Goal: Transaction & Acquisition: Purchase product/service

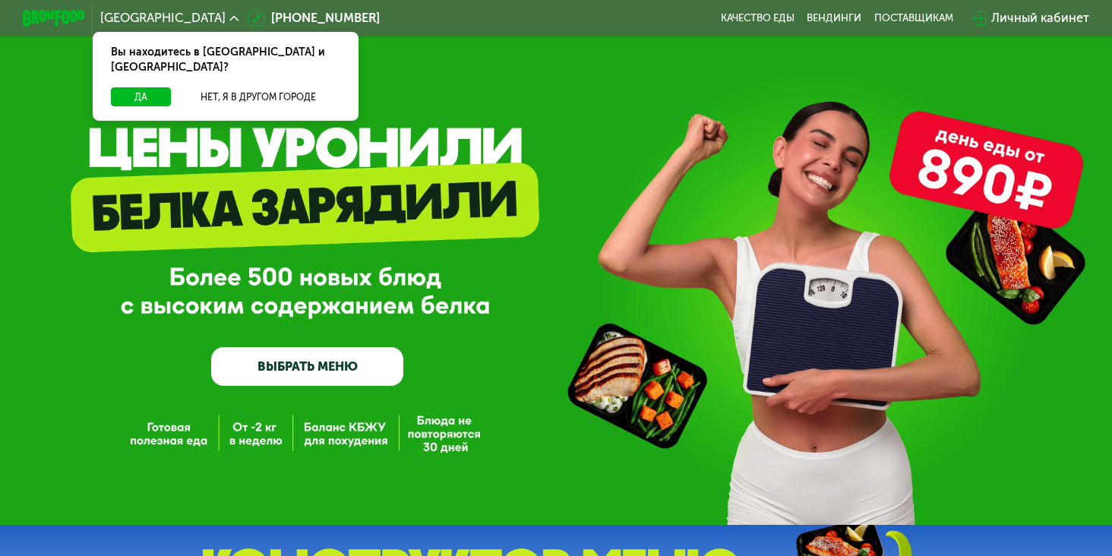
click at [265, 362] on link "ВЫБРАТЬ МЕНЮ" at bounding box center [307, 366] width 192 height 39
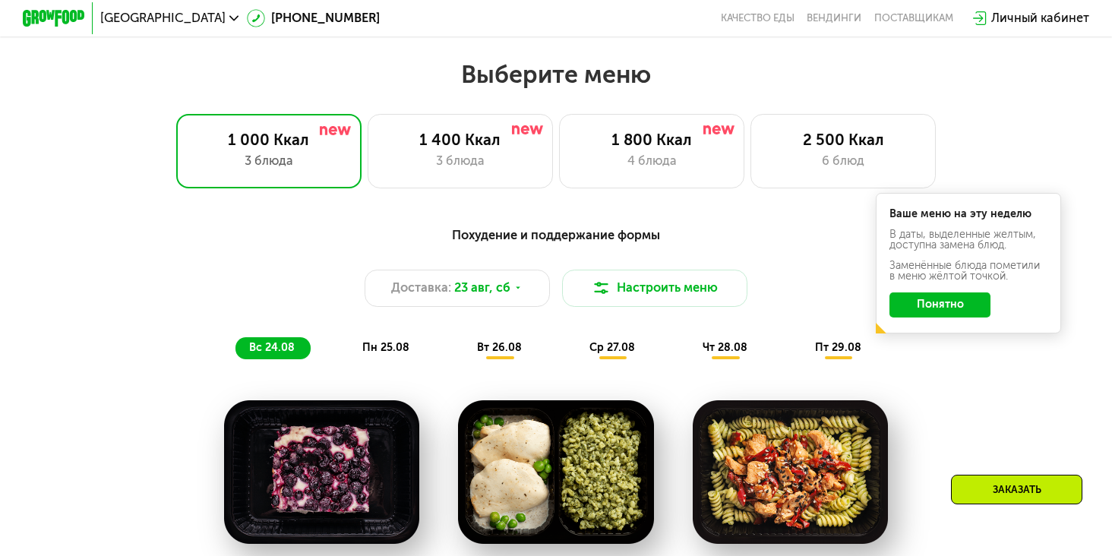
scroll to position [657, 0]
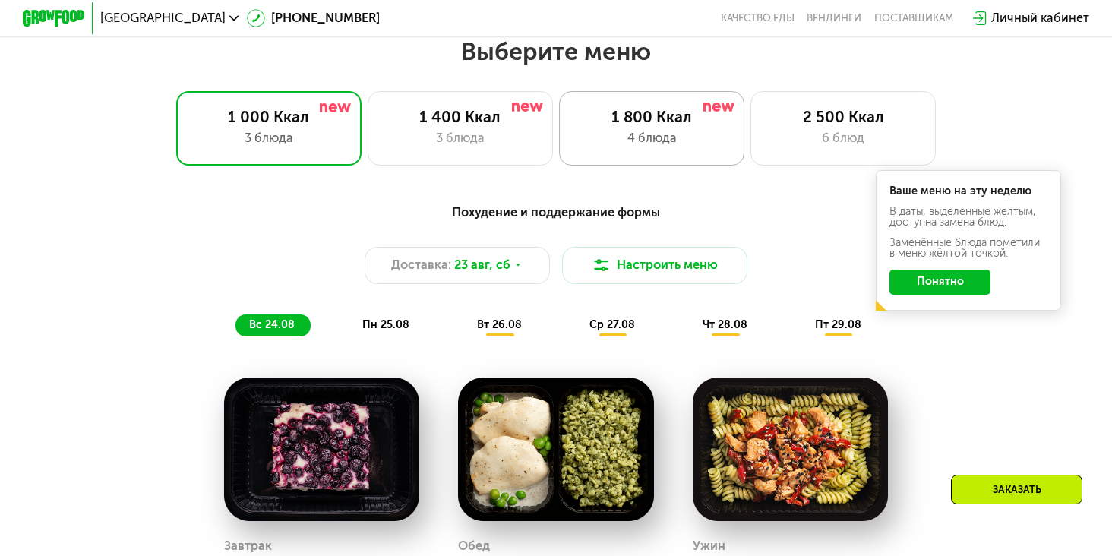
click at [751, 149] on div "1 800 Ккал 4 блюда" at bounding box center [843, 128] width 185 height 74
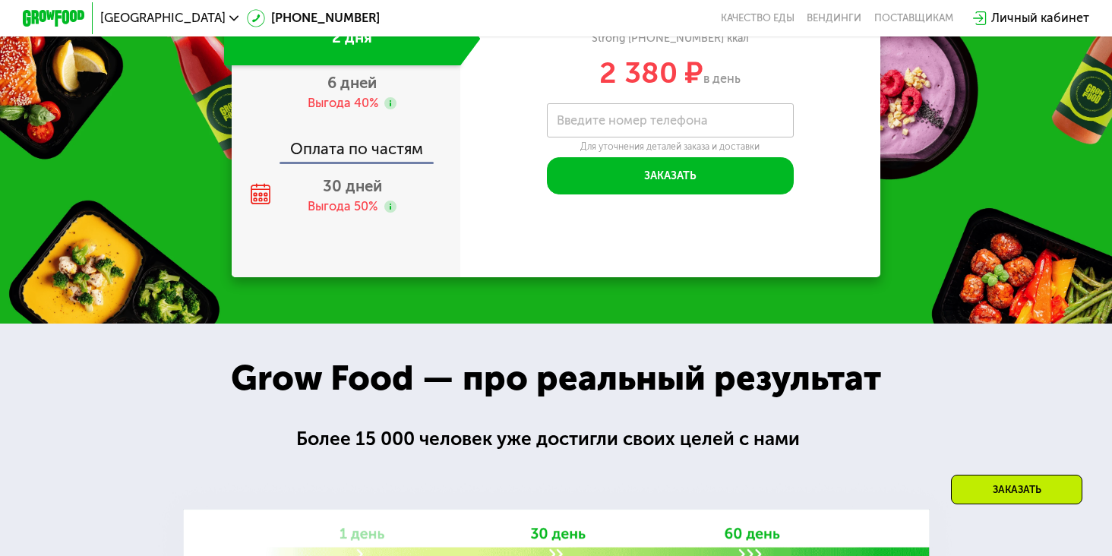
scroll to position [1688, 0]
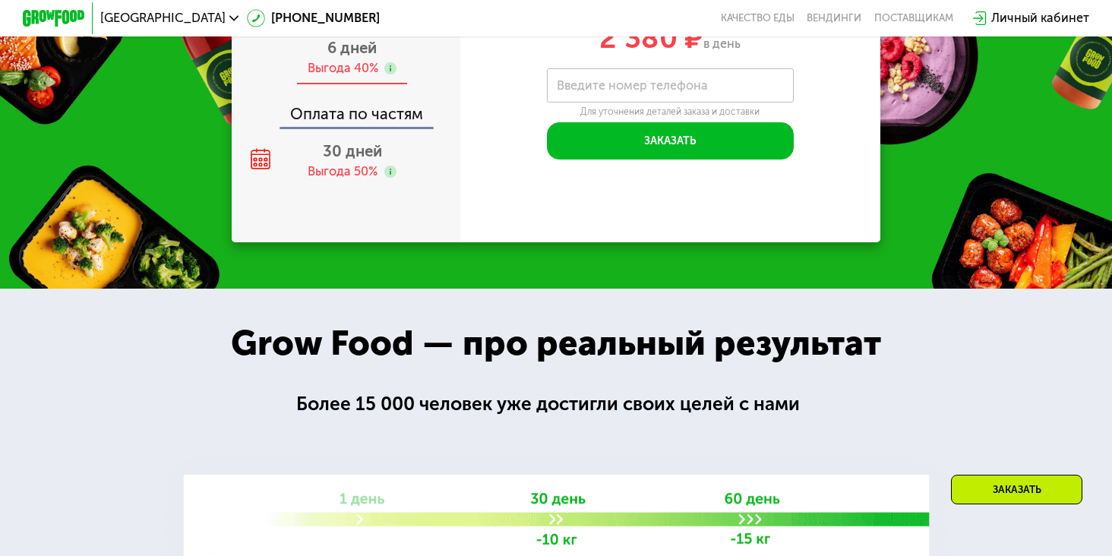
click at [405, 84] on div "6 дней Выгода 40%" at bounding box center [352, 57] width 257 height 54
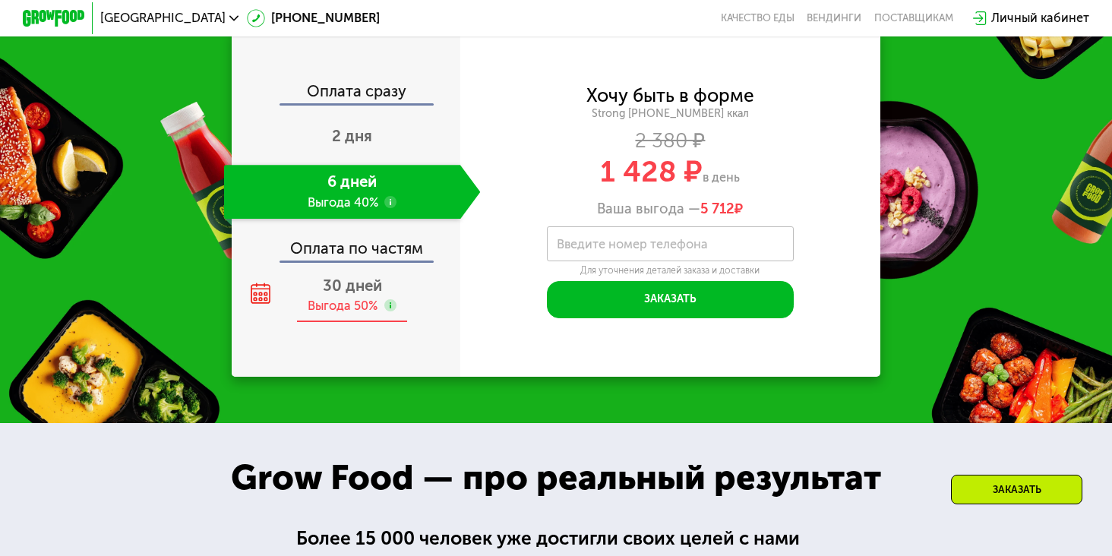
click at [359, 278] on span "30 дней" at bounding box center [352, 286] width 59 height 18
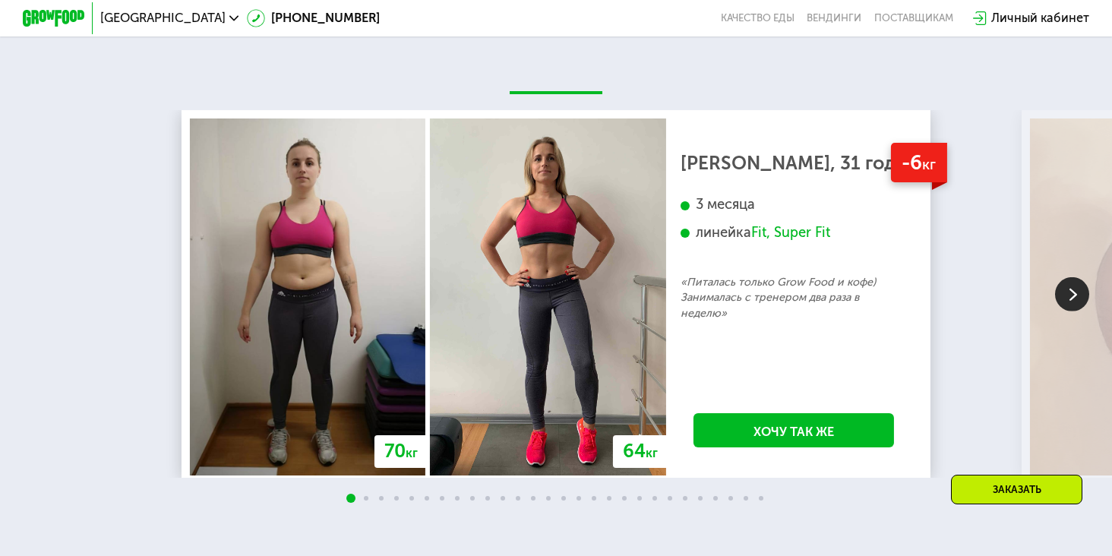
scroll to position [2665, 0]
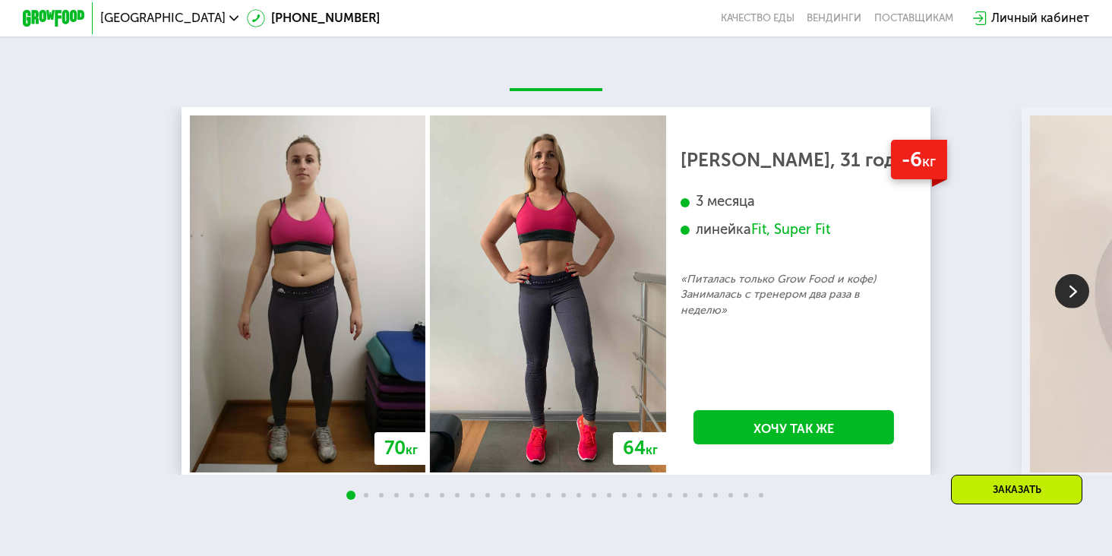
click at [1061, 295] on img at bounding box center [1072, 291] width 34 height 34
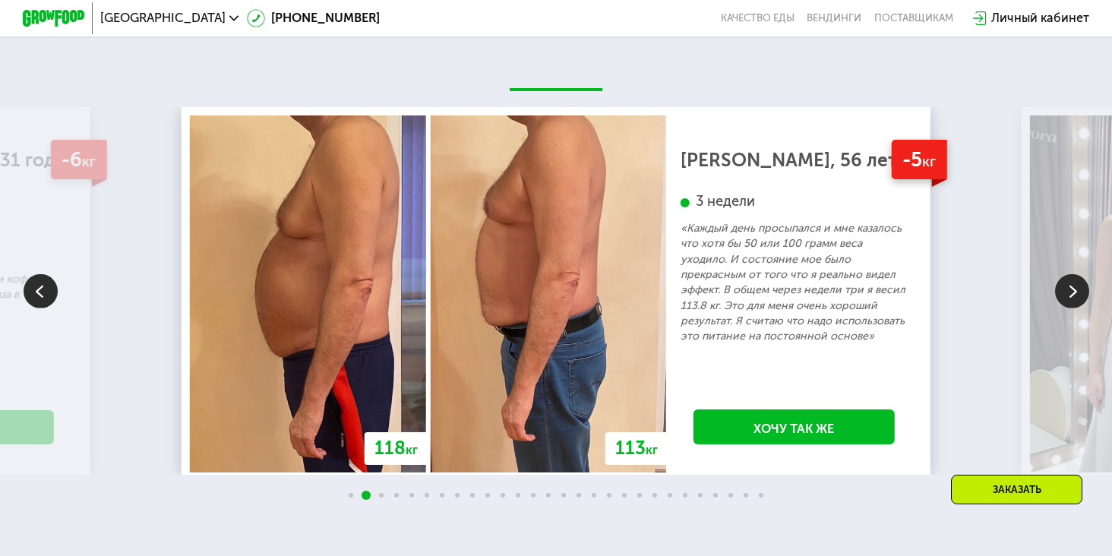
click at [1061, 296] on img at bounding box center [1072, 291] width 34 height 34
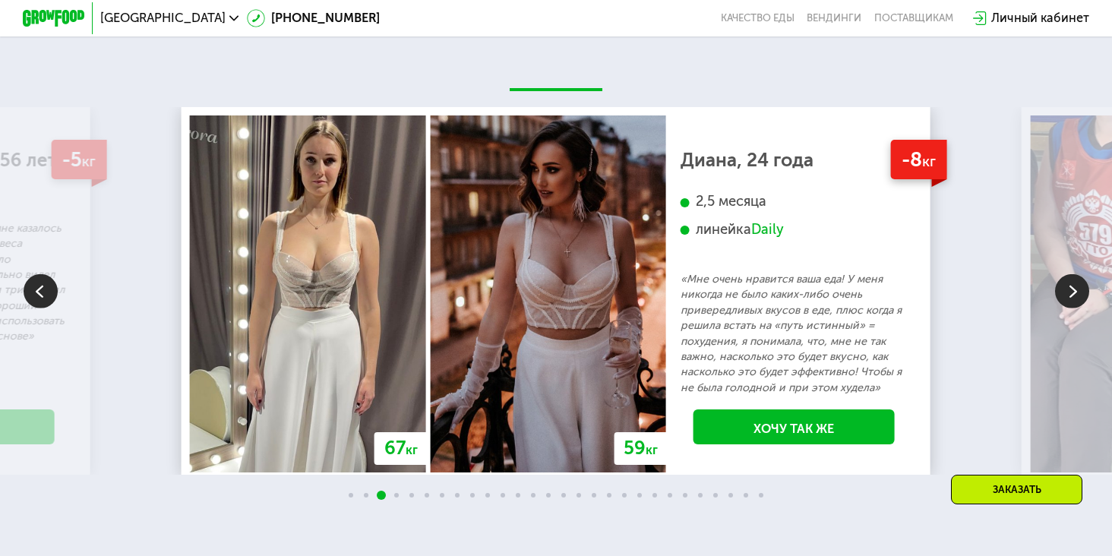
click at [1082, 286] on img at bounding box center [1072, 291] width 34 height 34
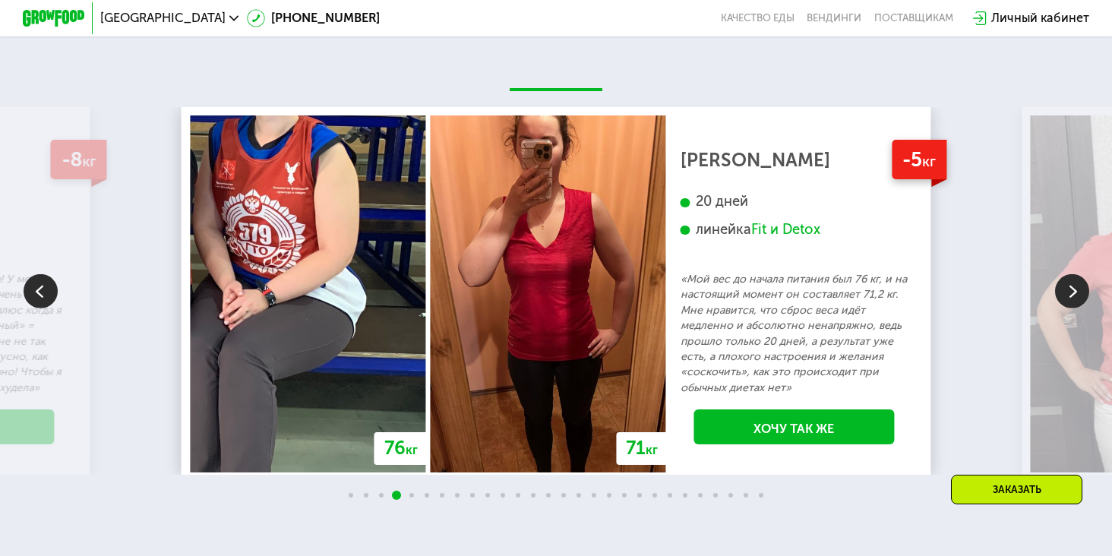
click at [1074, 292] on img at bounding box center [1072, 291] width 34 height 34
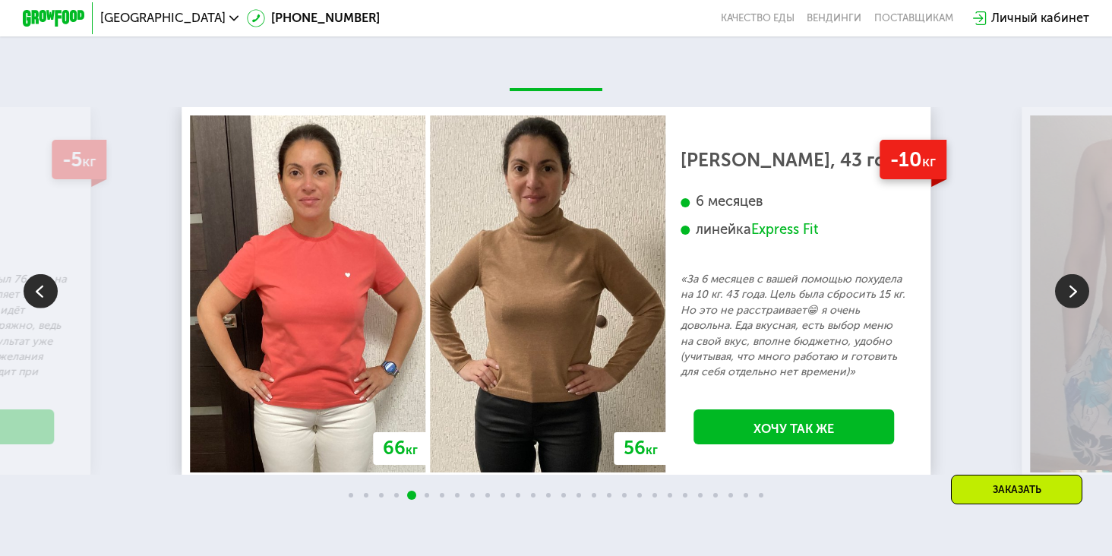
click at [1070, 305] on img at bounding box center [1072, 291] width 34 height 34
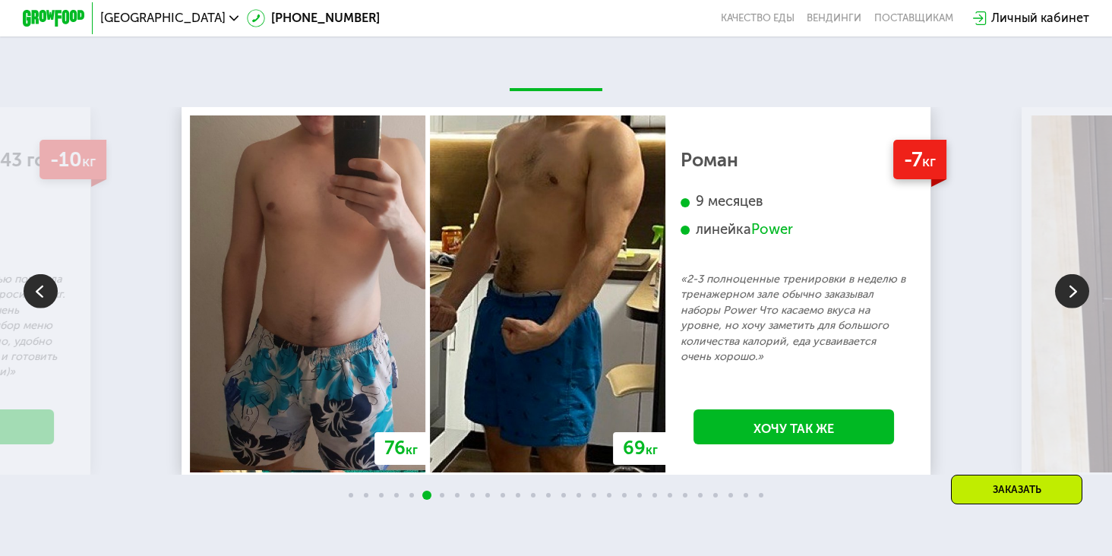
click at [1073, 295] on img at bounding box center [1072, 291] width 34 height 34
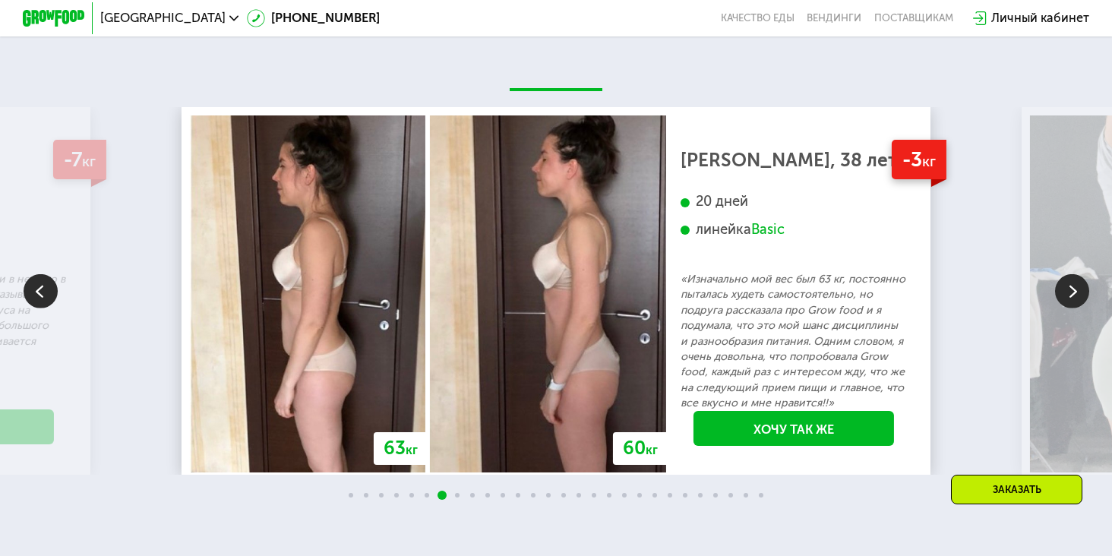
click at [1073, 296] on img at bounding box center [1072, 291] width 34 height 34
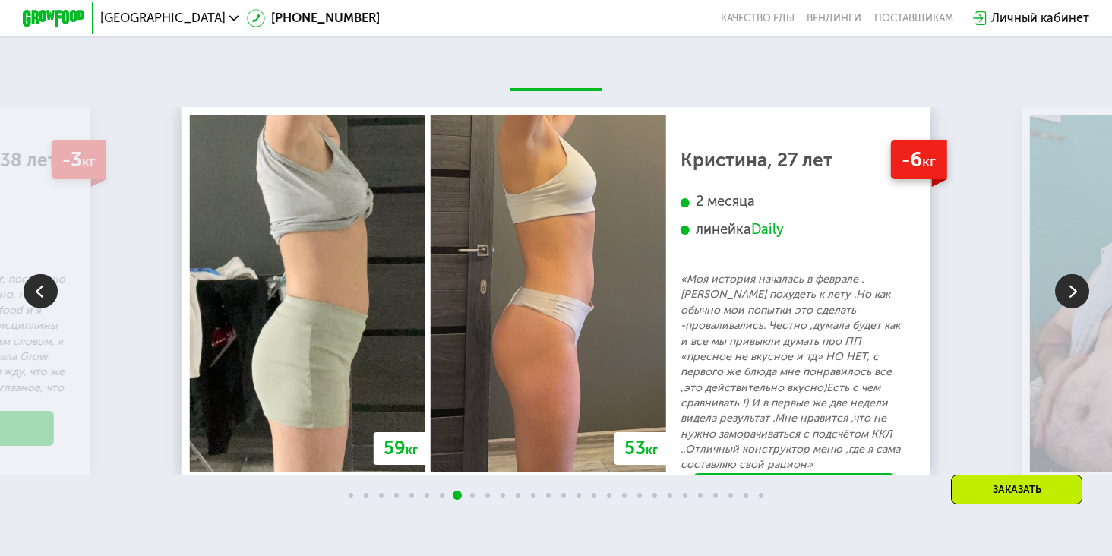
click at [1073, 296] on img at bounding box center [1072, 291] width 34 height 34
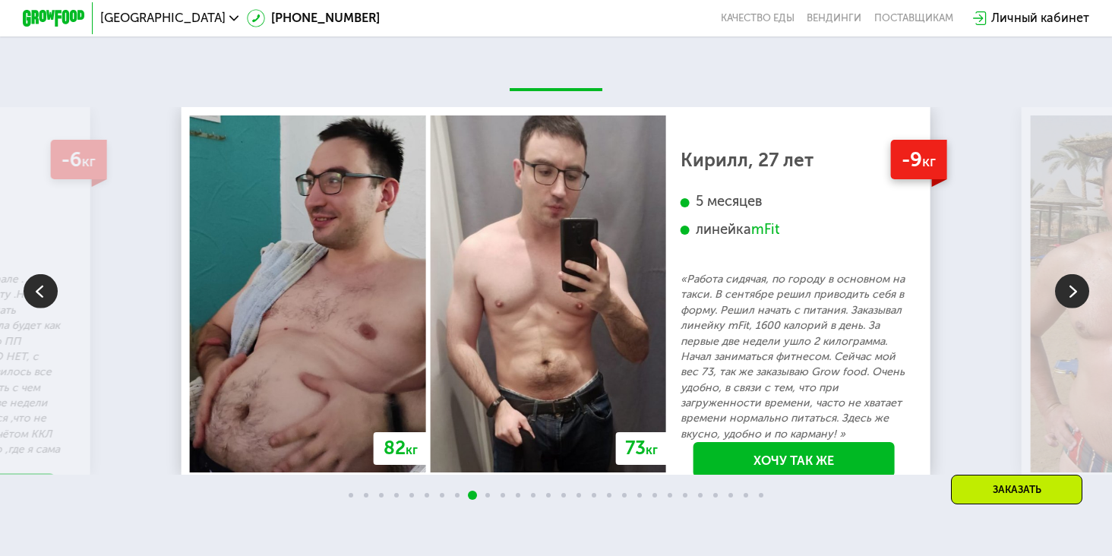
click at [1073, 296] on img at bounding box center [1072, 291] width 34 height 34
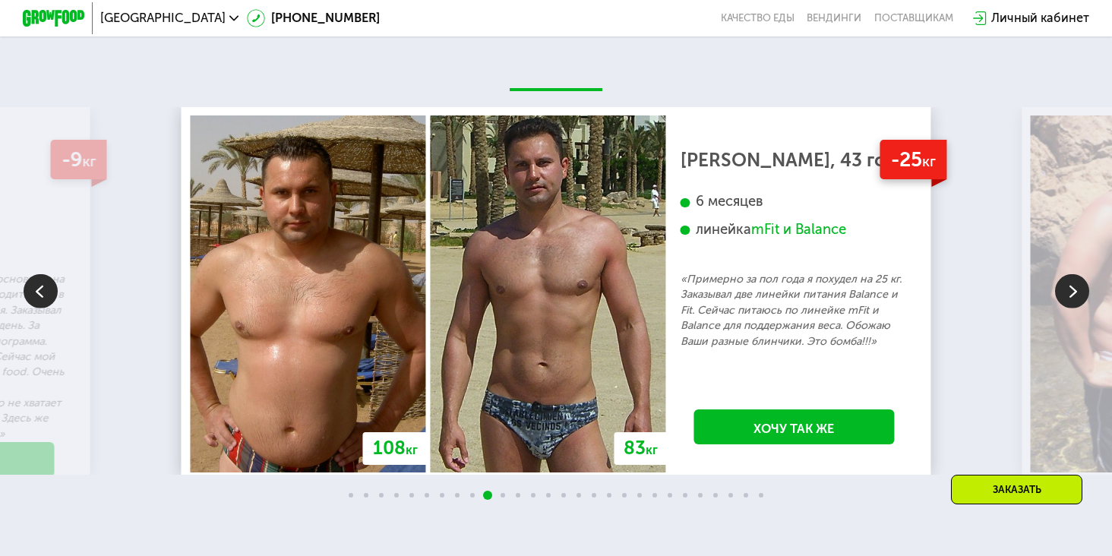
click at [1073, 296] on img at bounding box center [1072, 291] width 34 height 34
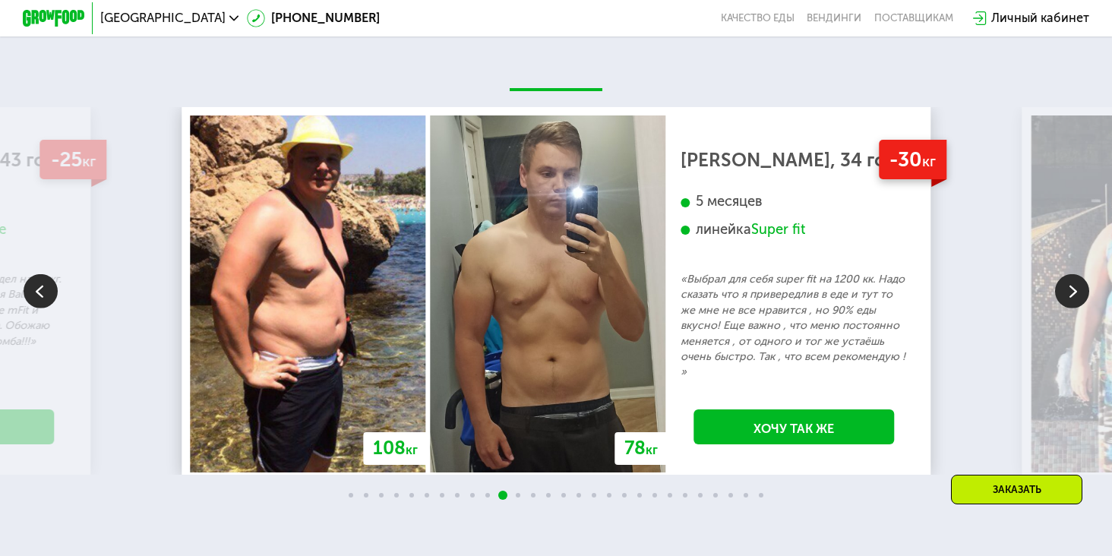
click at [1073, 296] on img at bounding box center [1072, 291] width 34 height 34
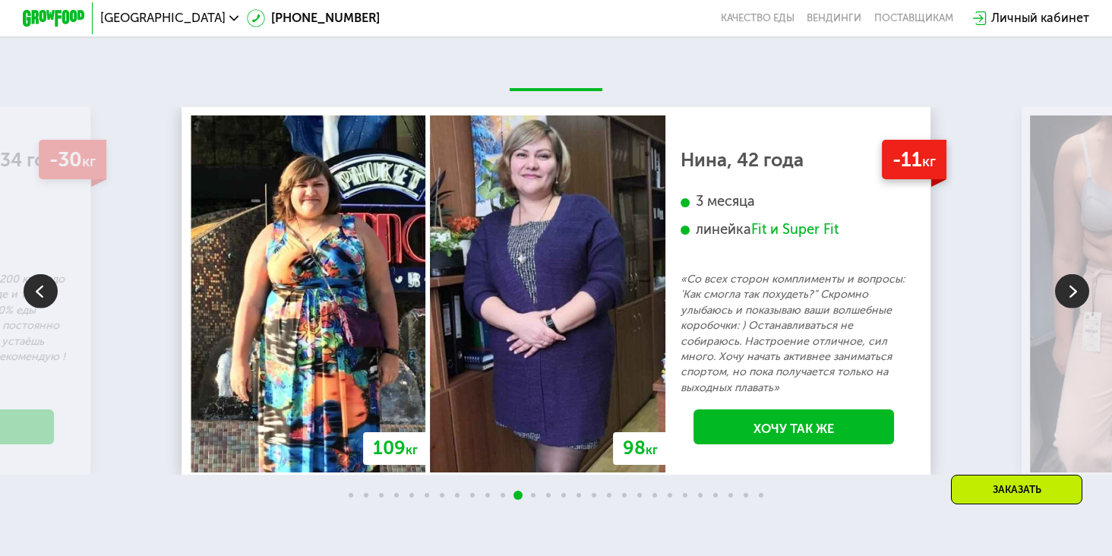
click at [1073, 296] on img at bounding box center [1072, 291] width 34 height 34
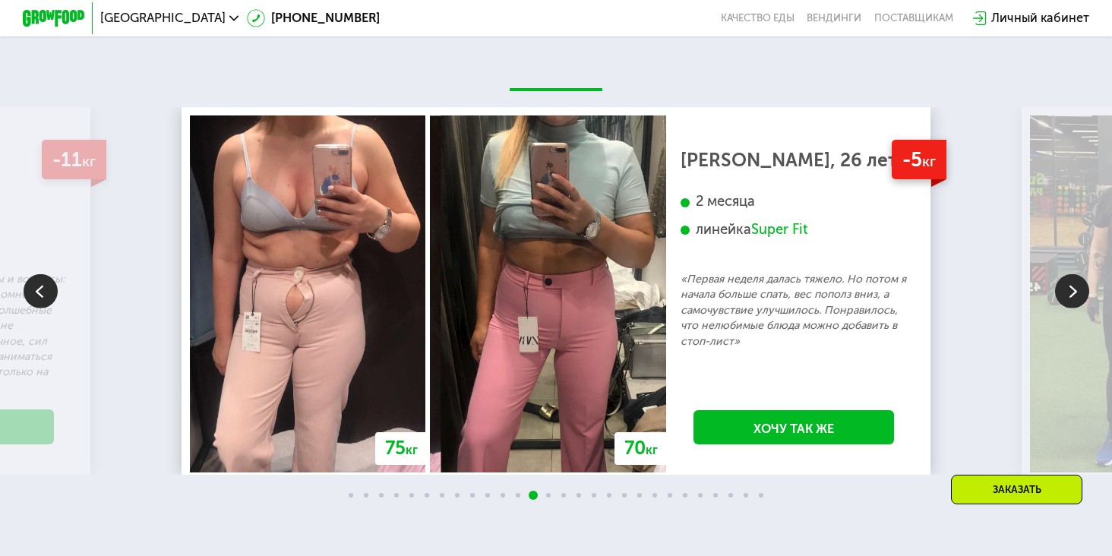
click at [1073, 296] on img at bounding box center [1072, 291] width 34 height 34
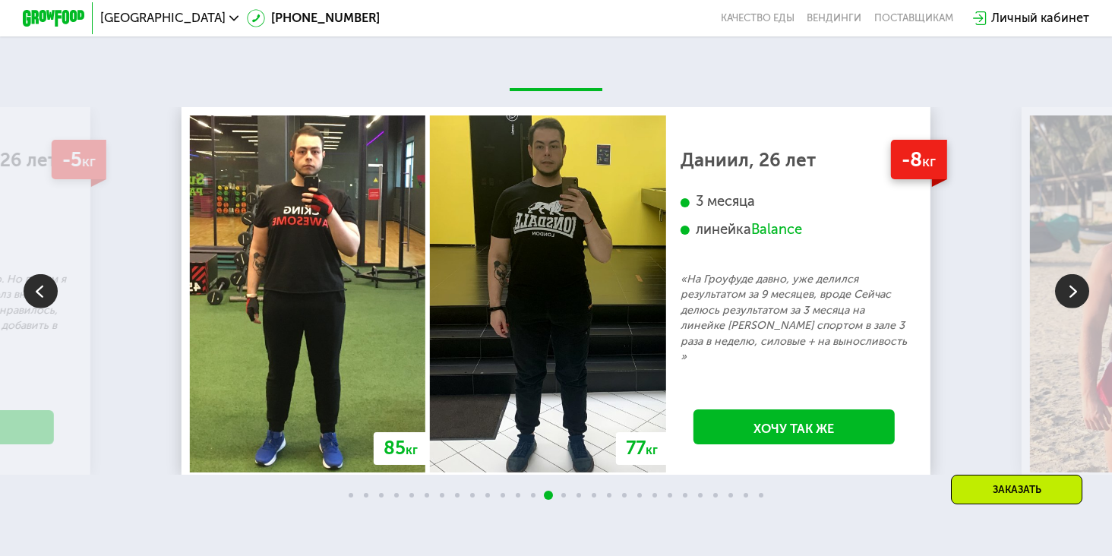
click at [44, 300] on img at bounding box center [41, 291] width 34 height 34
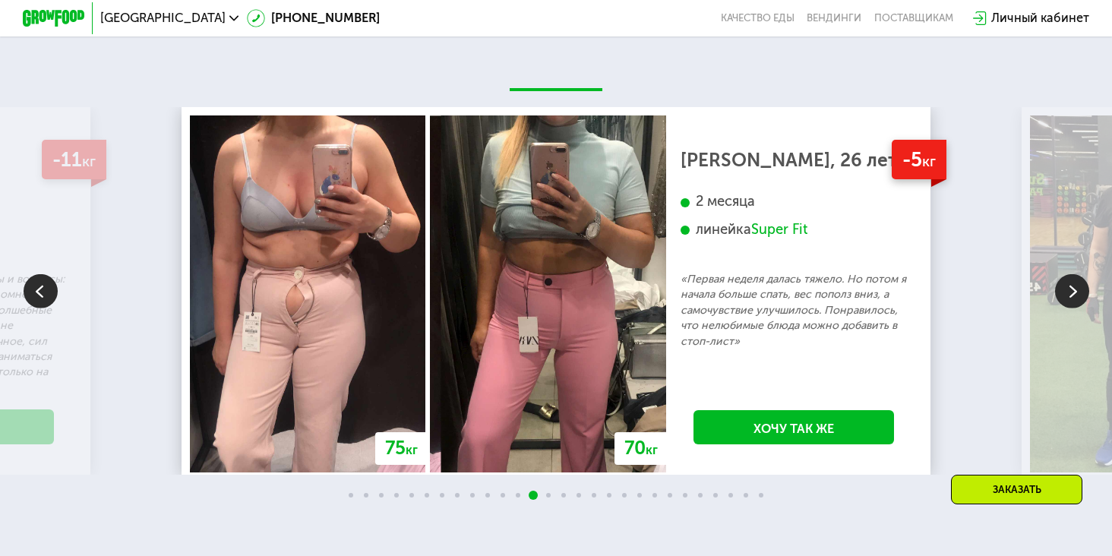
click at [1074, 294] on img at bounding box center [1072, 291] width 34 height 34
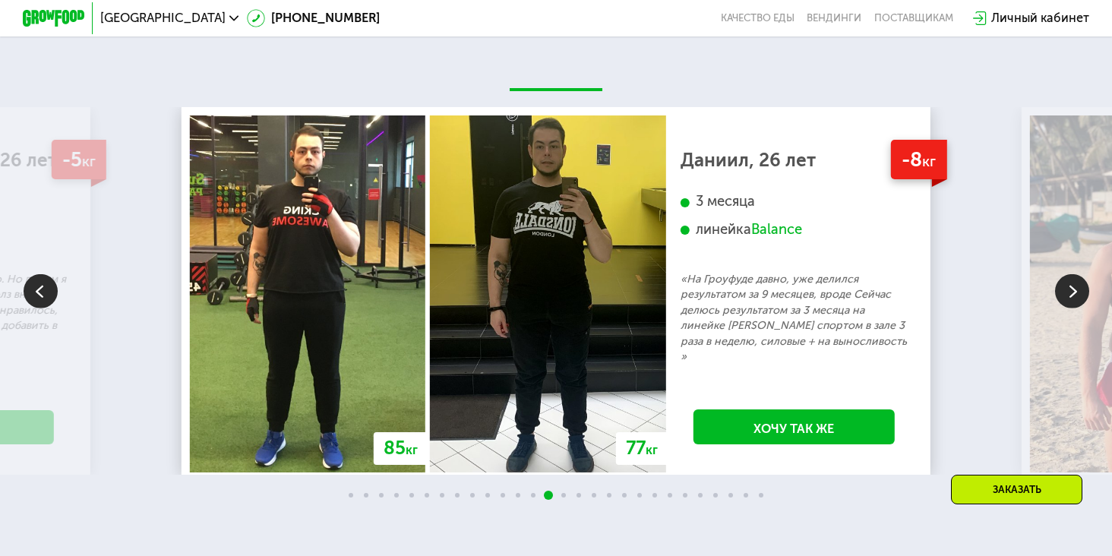
click at [1074, 295] on img at bounding box center [1072, 291] width 34 height 34
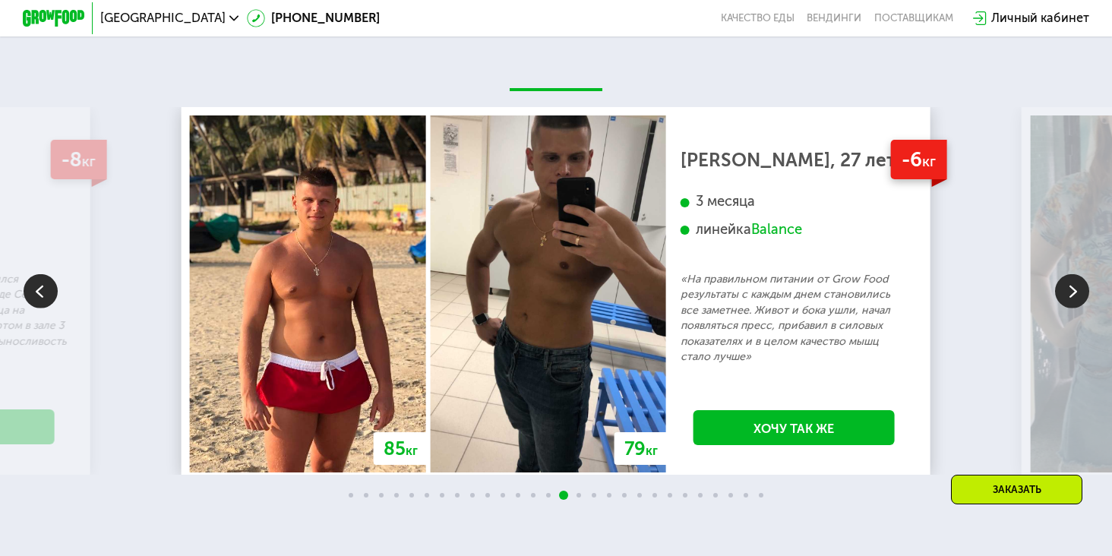
click at [1074, 295] on img at bounding box center [1072, 291] width 34 height 34
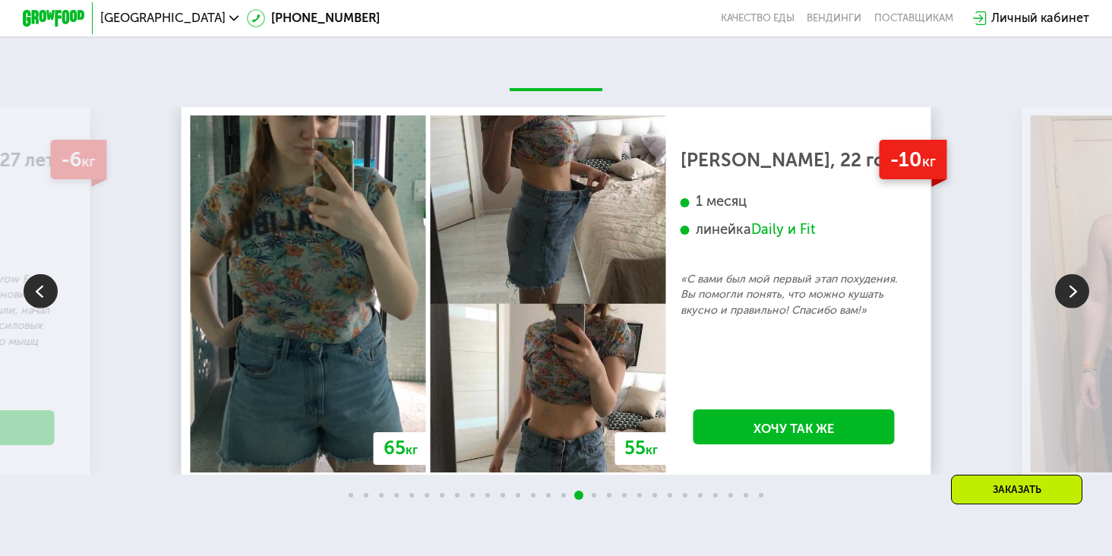
click at [1074, 294] on img at bounding box center [1072, 291] width 34 height 34
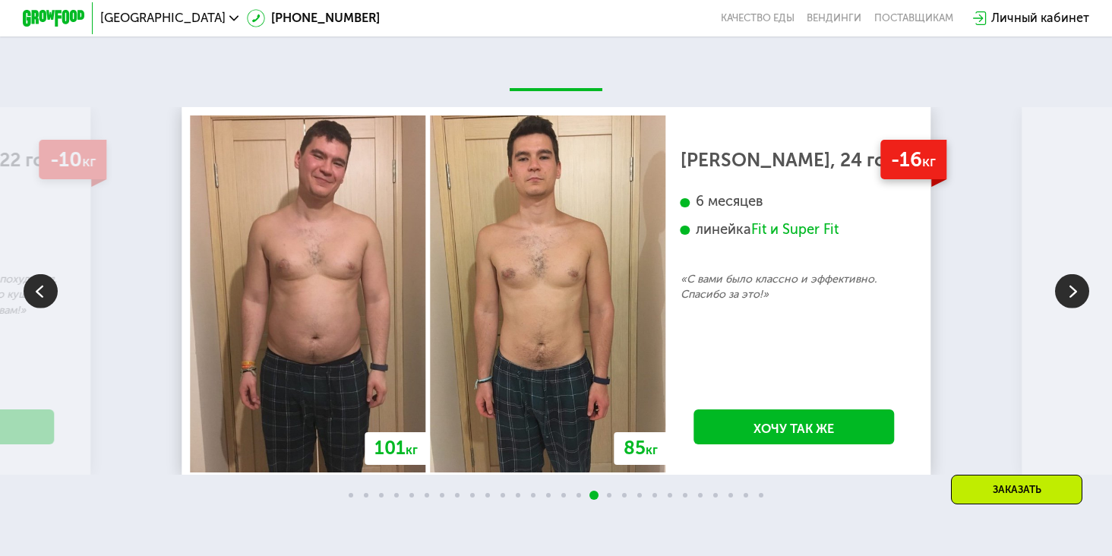
click at [1074, 294] on img at bounding box center [1072, 291] width 34 height 34
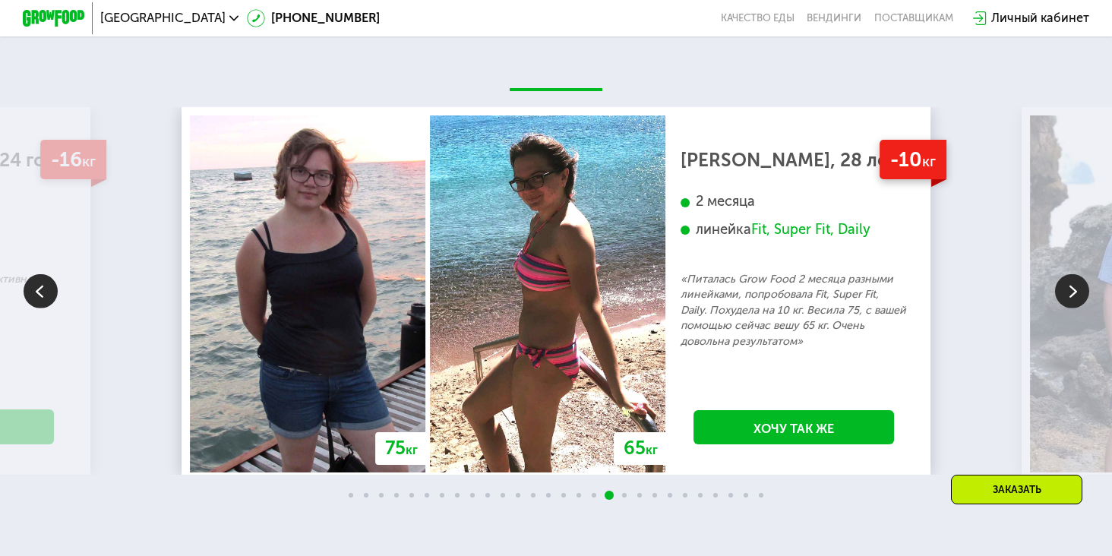
click at [1074, 294] on img at bounding box center [1072, 291] width 34 height 34
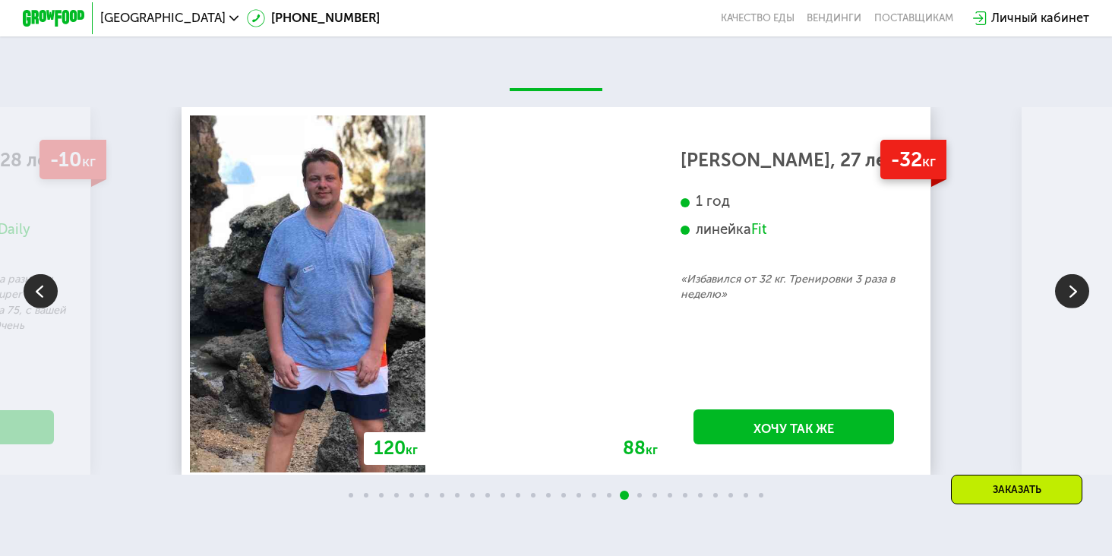
click at [1074, 294] on img at bounding box center [1072, 291] width 34 height 34
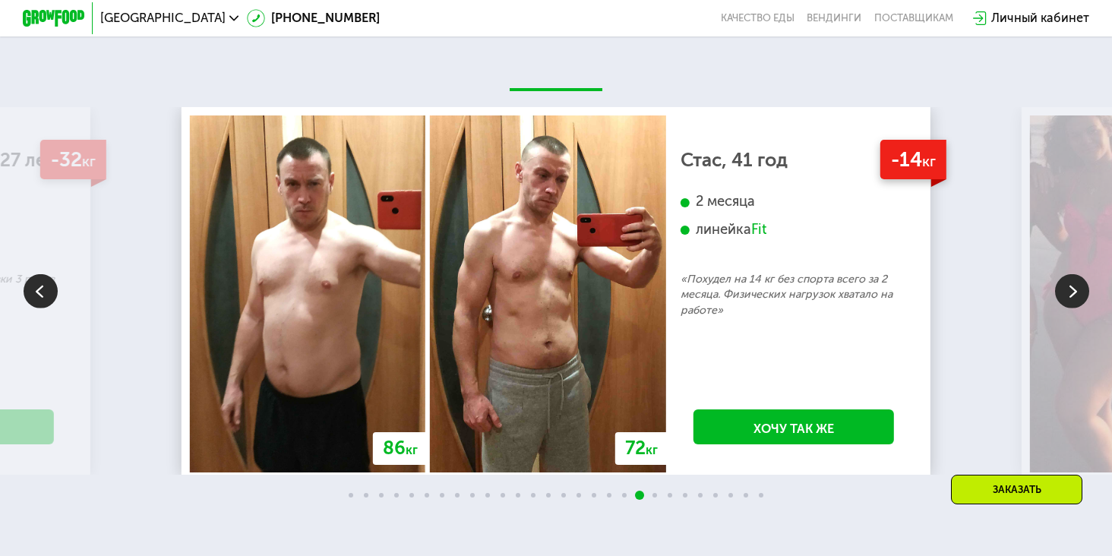
click at [1074, 295] on img at bounding box center [1072, 291] width 34 height 34
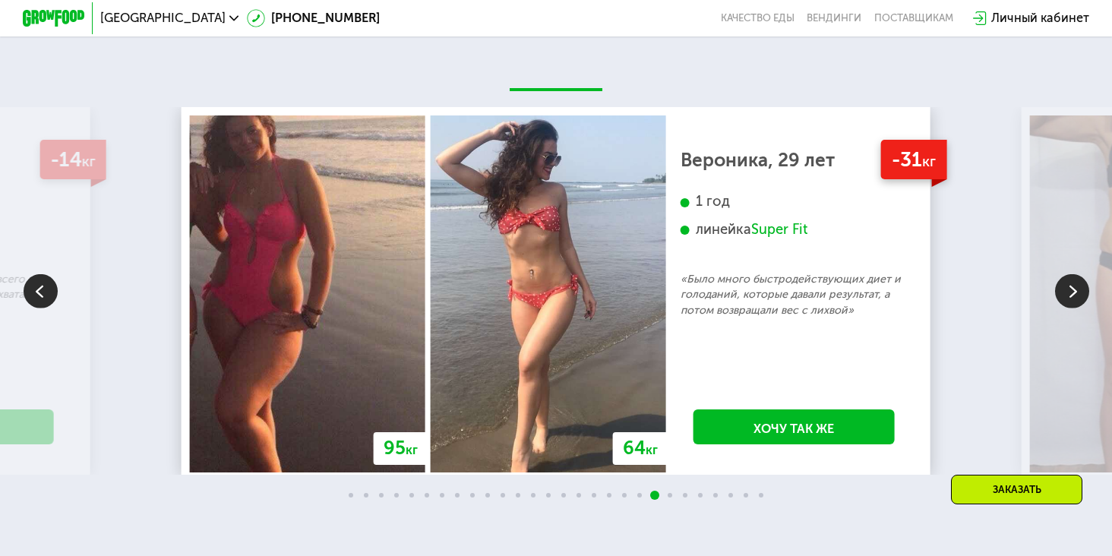
click at [1074, 295] on img at bounding box center [1072, 291] width 34 height 34
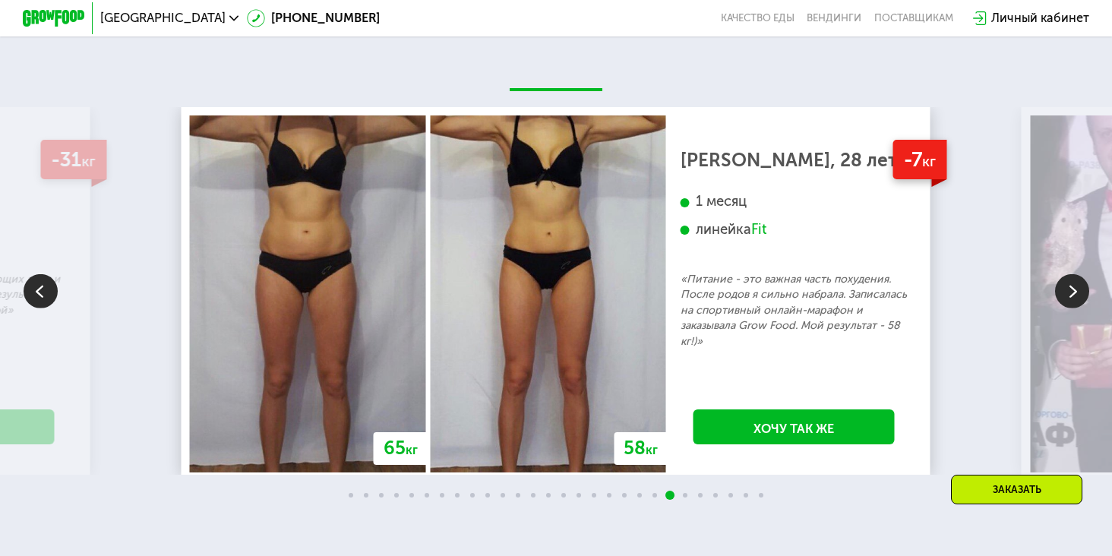
click at [1074, 295] on img at bounding box center [1072, 291] width 34 height 34
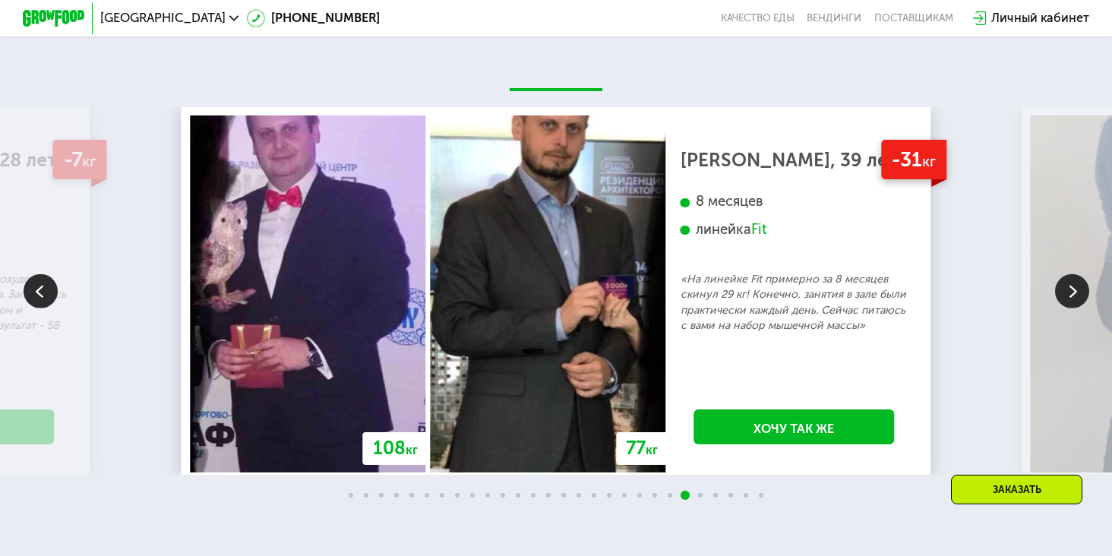
click at [1076, 284] on img at bounding box center [1072, 291] width 34 height 34
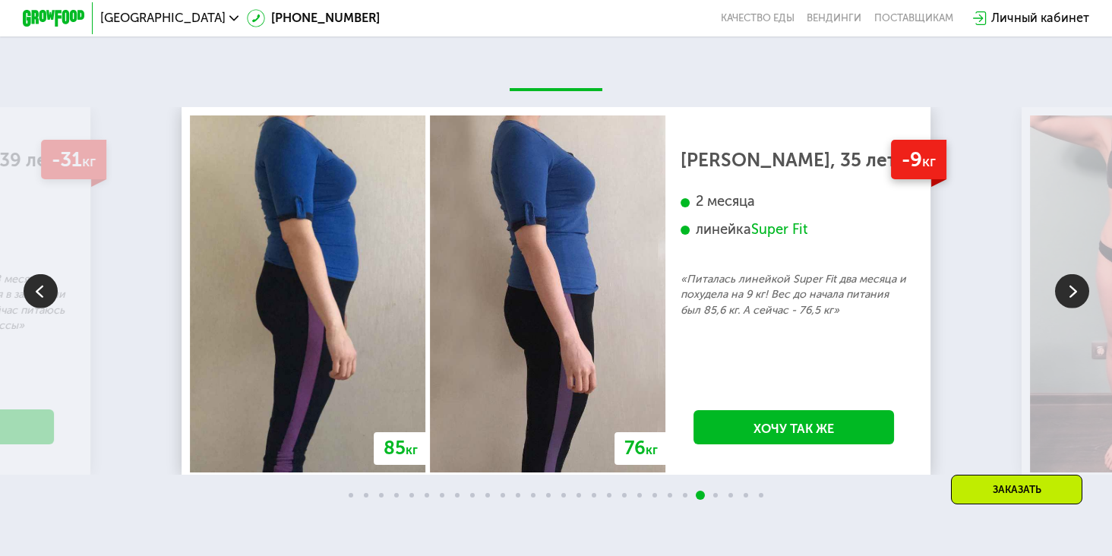
click at [1076, 287] on img at bounding box center [1072, 291] width 34 height 34
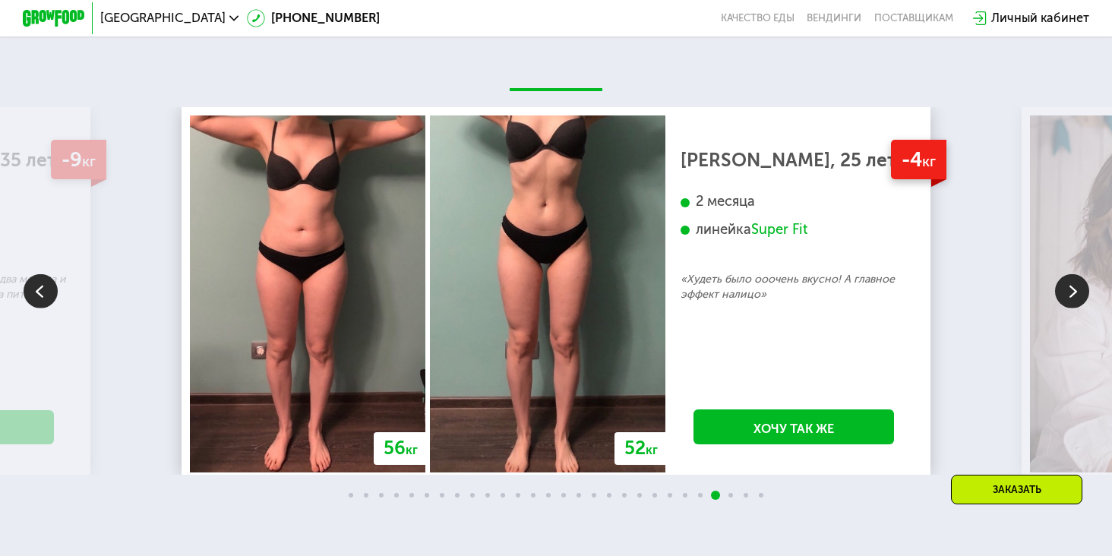
click at [1076, 287] on img at bounding box center [1072, 291] width 34 height 34
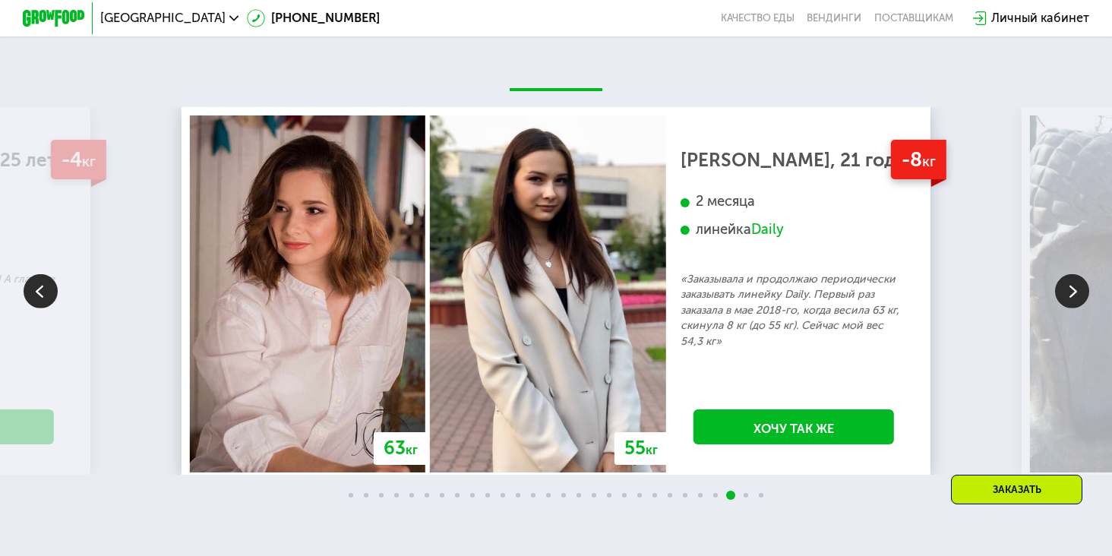
click at [1076, 287] on img at bounding box center [1072, 291] width 34 height 34
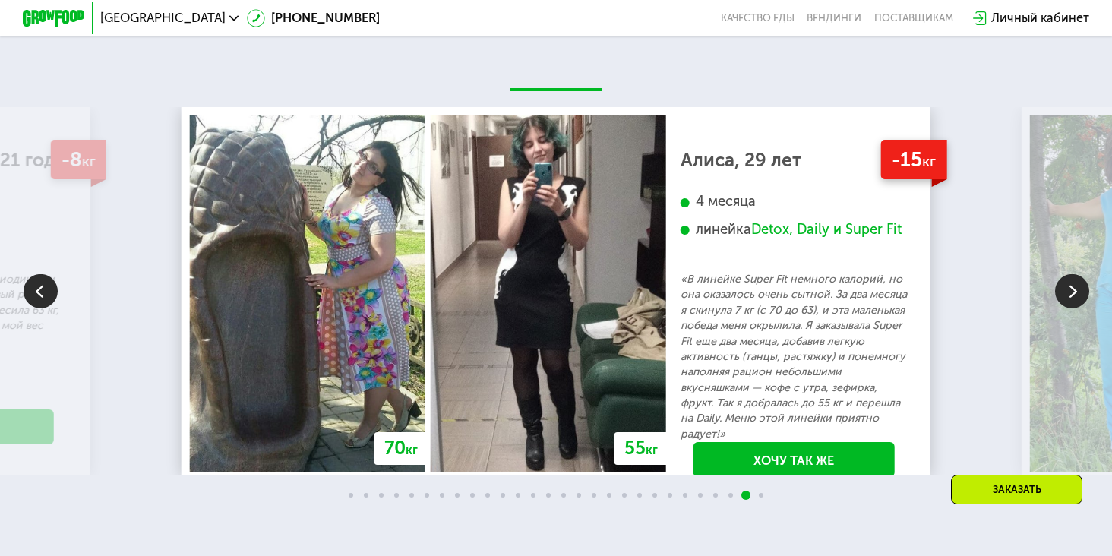
click at [1076, 287] on img at bounding box center [1072, 291] width 34 height 34
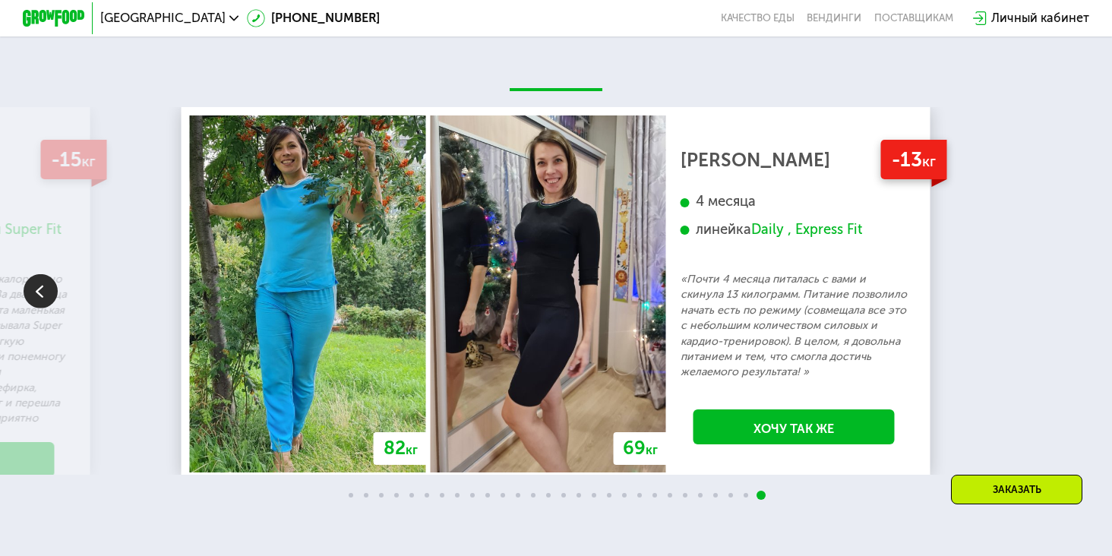
click at [1076, 287] on div "70 кг 64 кг -6 кг [PERSON_NAME], 31 год 3 месяца линейка Fit, Super Fit «Питала…" at bounding box center [556, 291] width 1112 height 368
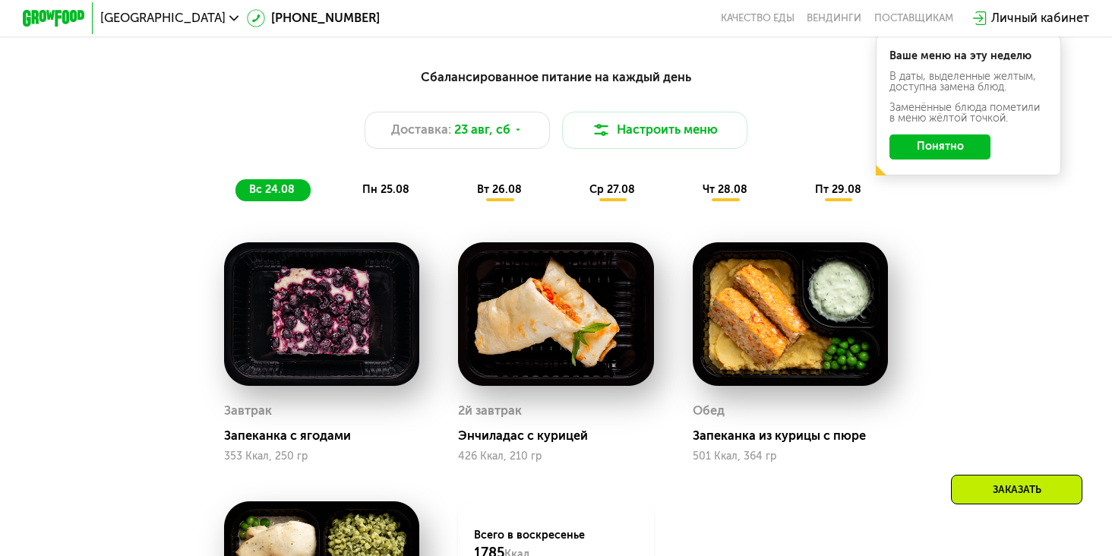
scroll to position [837, 0]
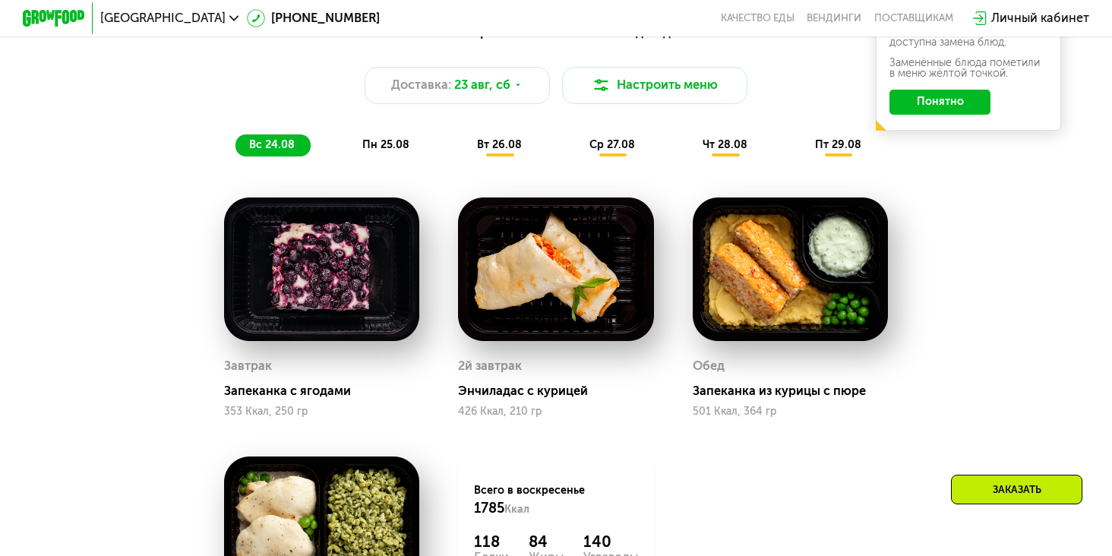
click at [385, 139] on span "пн 25.08" at bounding box center [385, 144] width 47 height 13
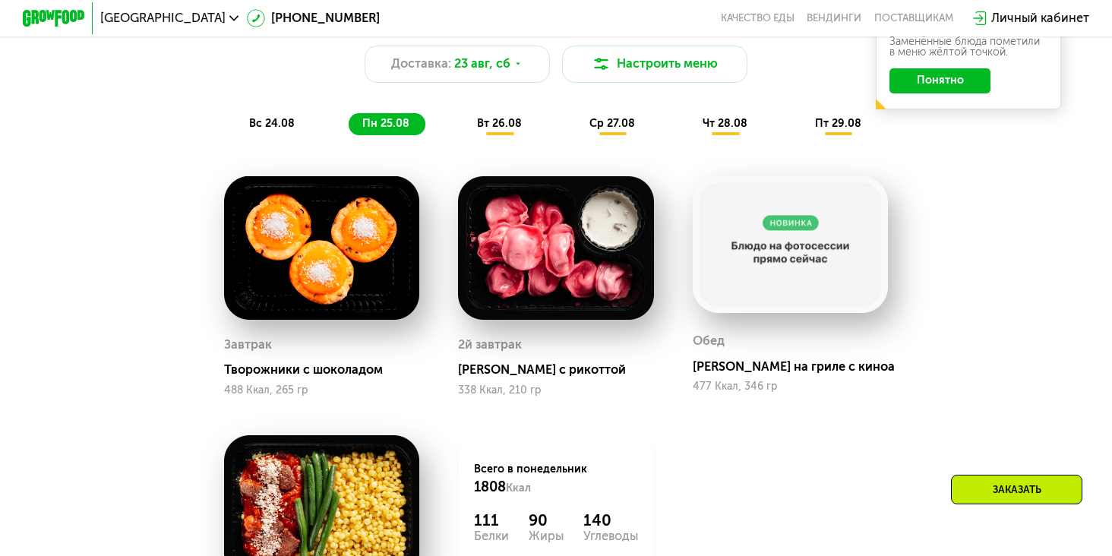
scroll to position [853, 0]
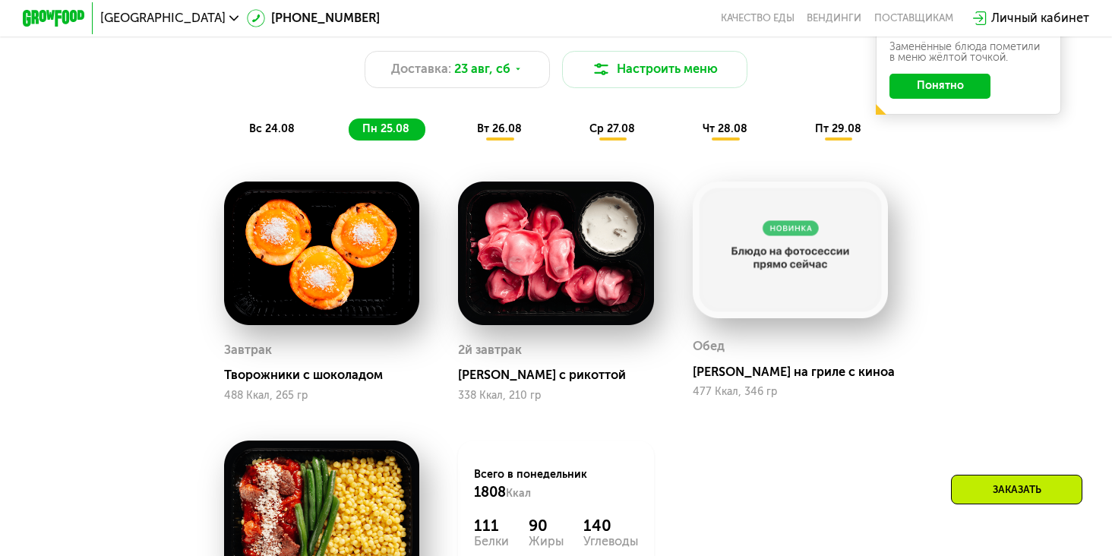
click at [576, 139] on div "вт 26.08" at bounding box center [613, 129] width 75 height 21
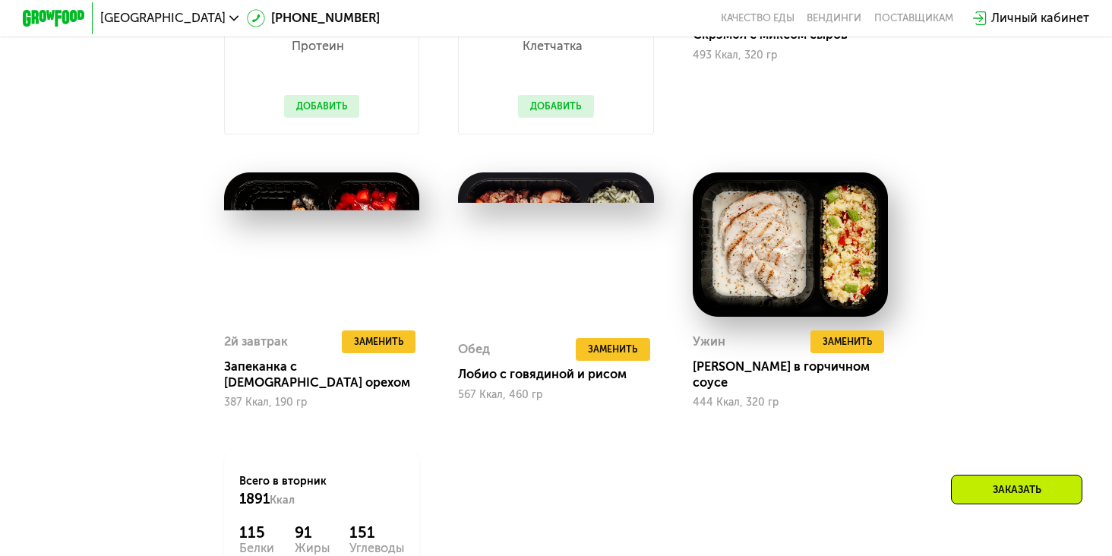
scroll to position [989, 0]
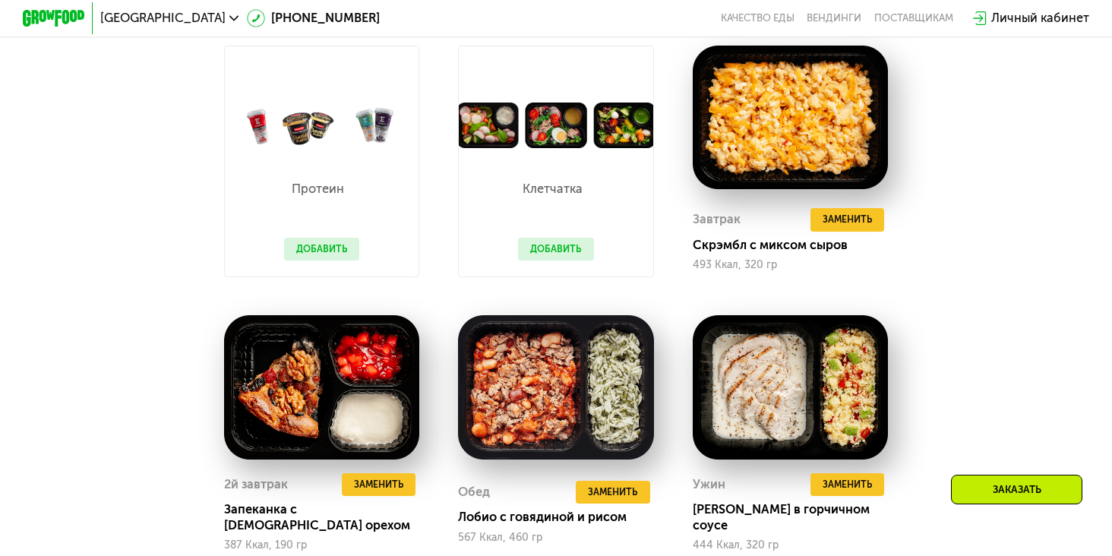
click at [348, 251] on button "Добавить" at bounding box center [322, 250] width 76 height 24
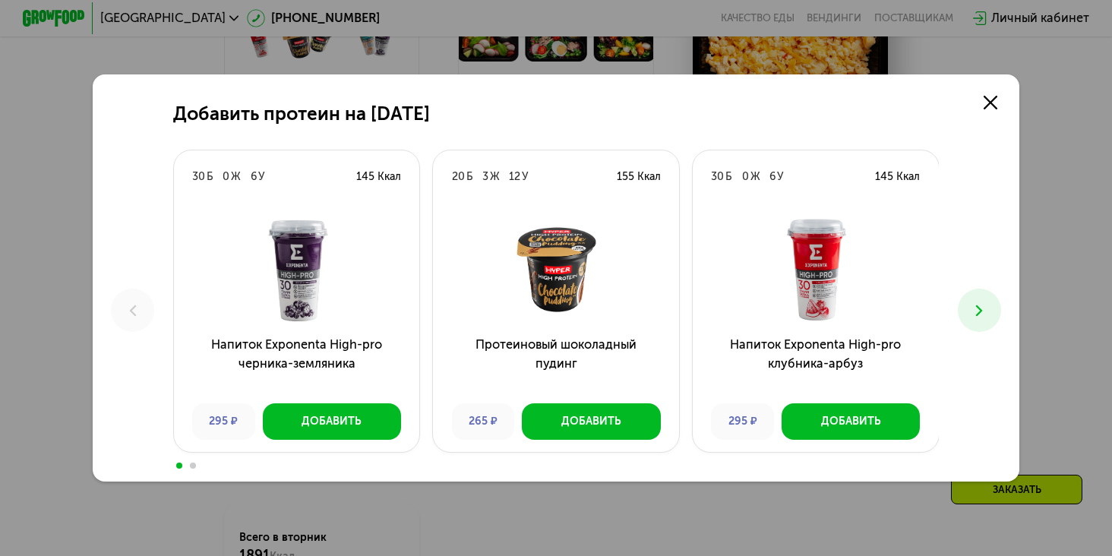
scroll to position [1081, 0]
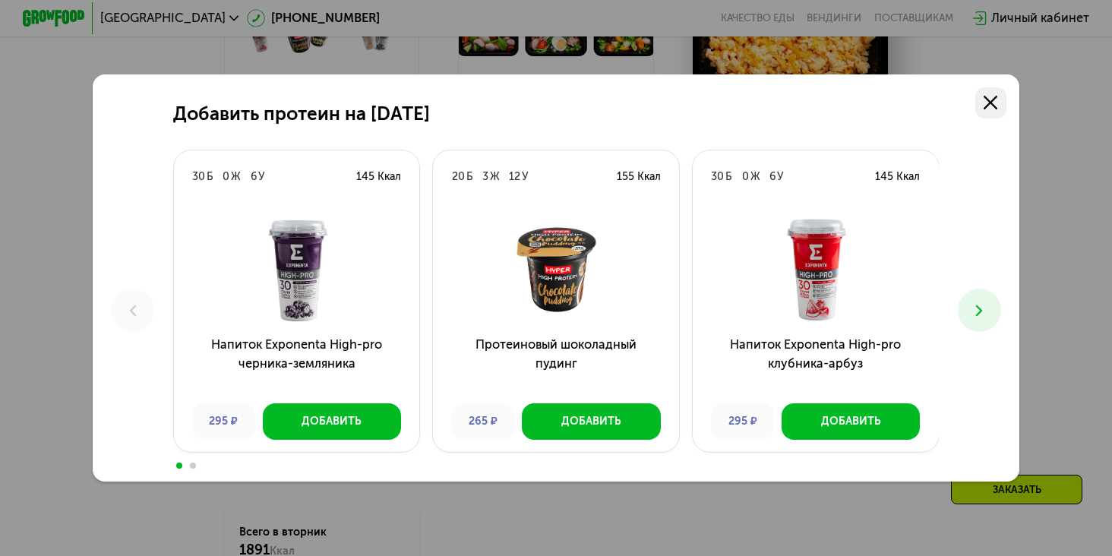
click at [999, 94] on link at bounding box center [991, 102] width 31 height 31
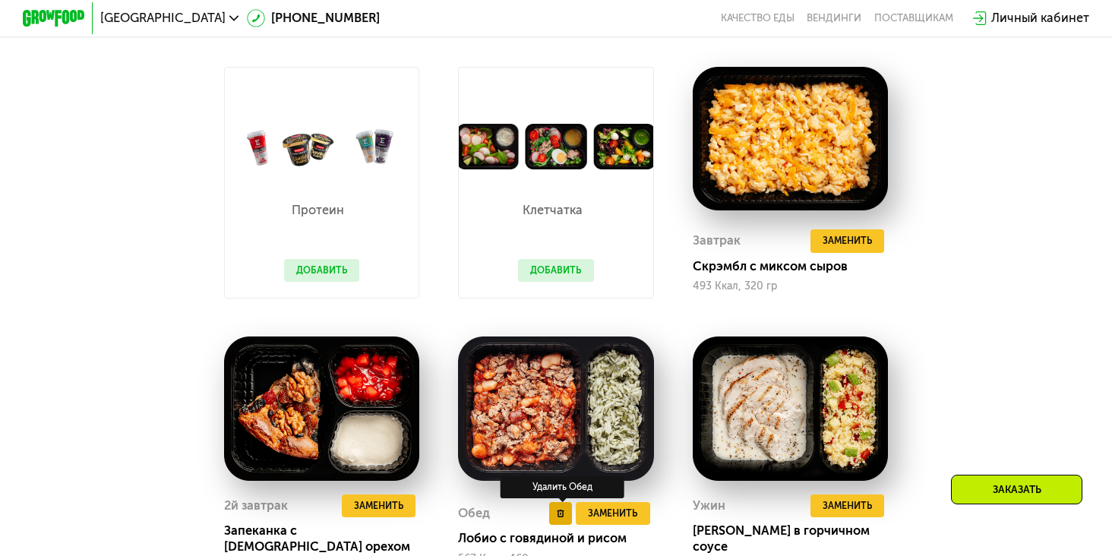
scroll to position [777, 0]
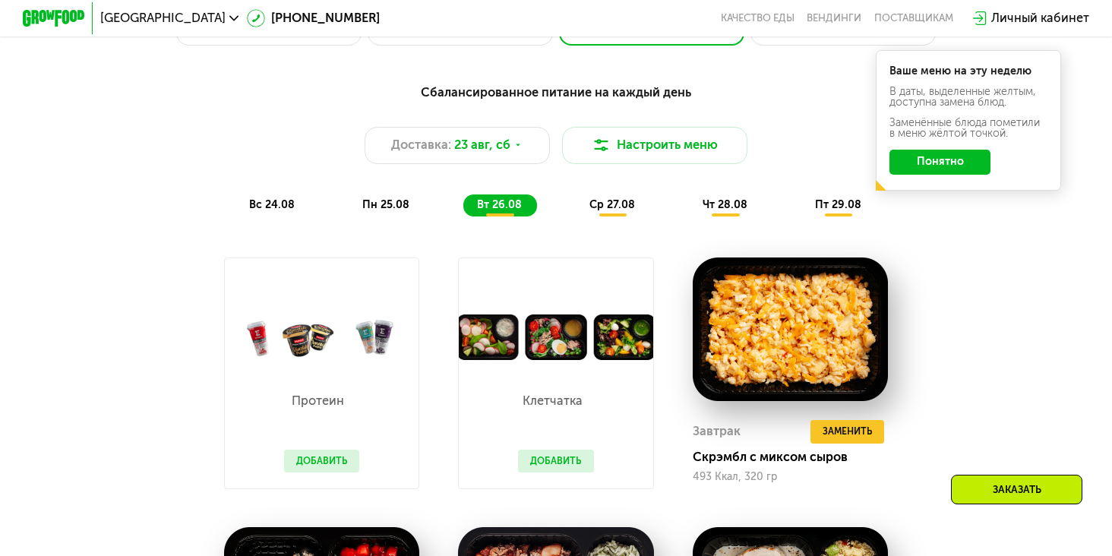
click at [688, 198] on div "ср 27.08" at bounding box center [725, 205] width 74 height 21
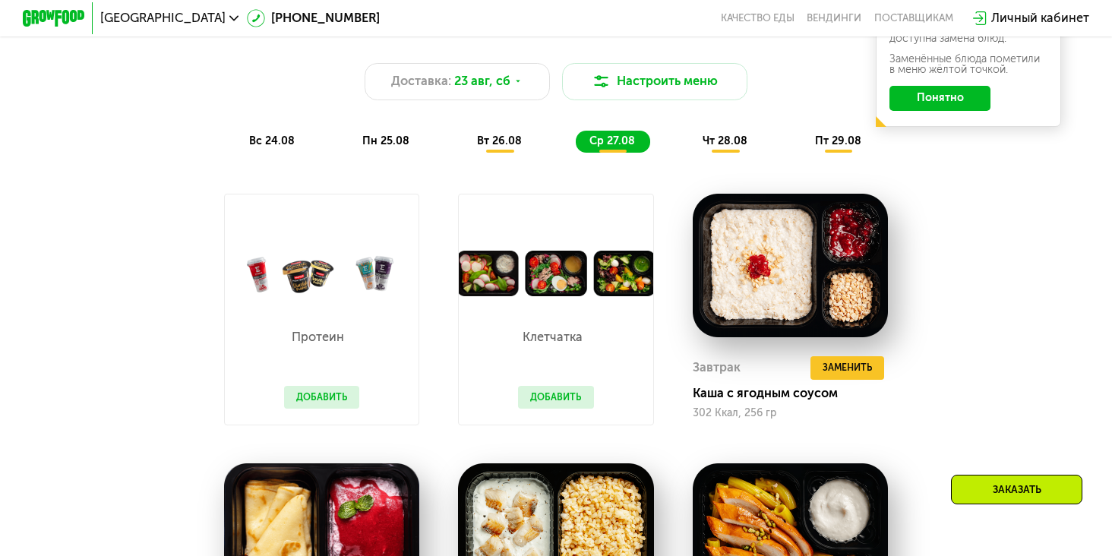
scroll to position [619, 0]
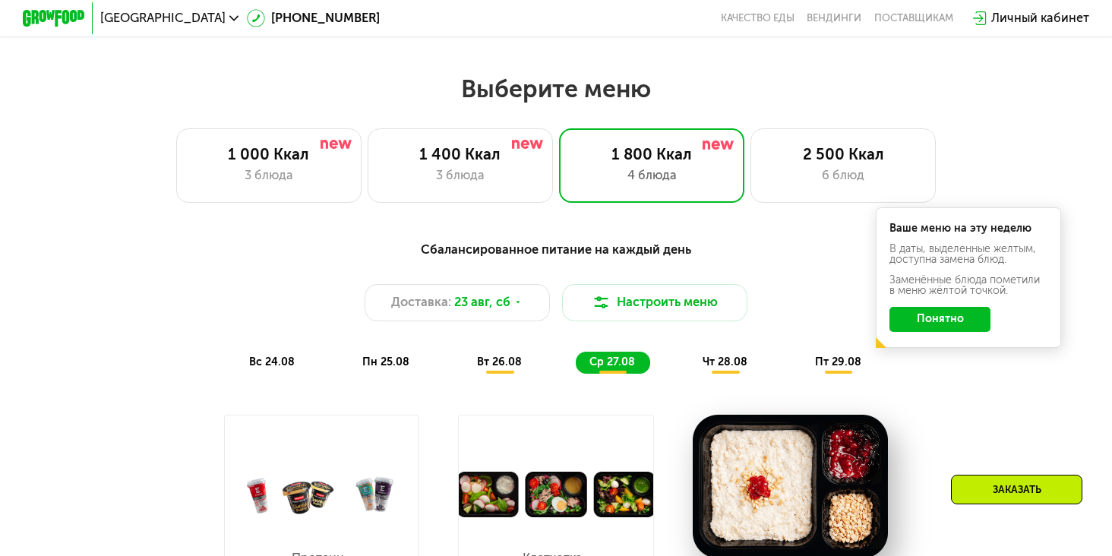
click at [676, 355] on div "вс 24.08 пн 25.08 вт 26.08 ср 27.08 чт 28.08 пт 29.08" at bounding box center [556, 362] width 641 height 21
click at [730, 360] on span "чт 28.08" at bounding box center [725, 362] width 45 height 13
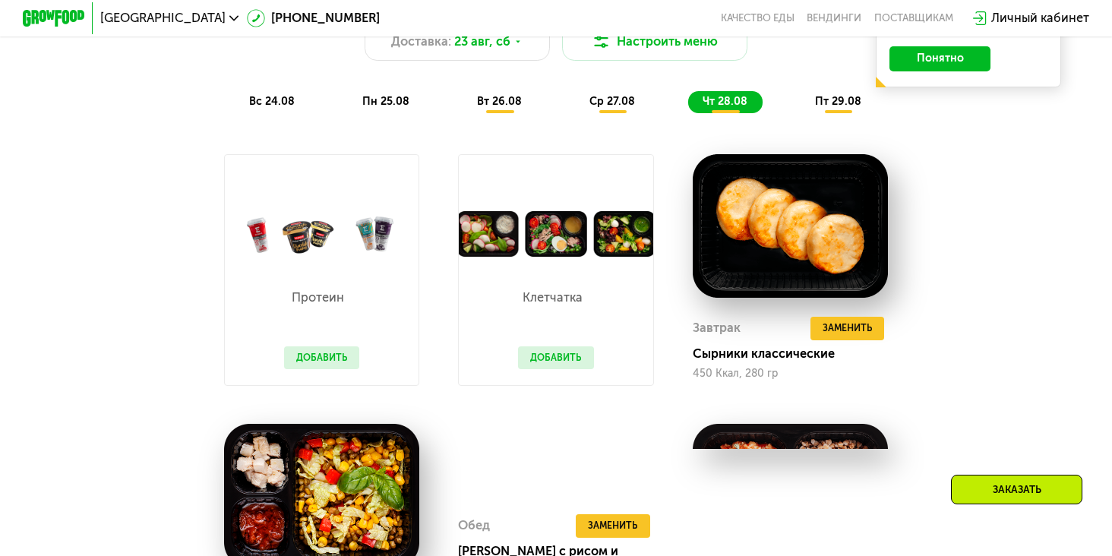
scroll to position [881, 0]
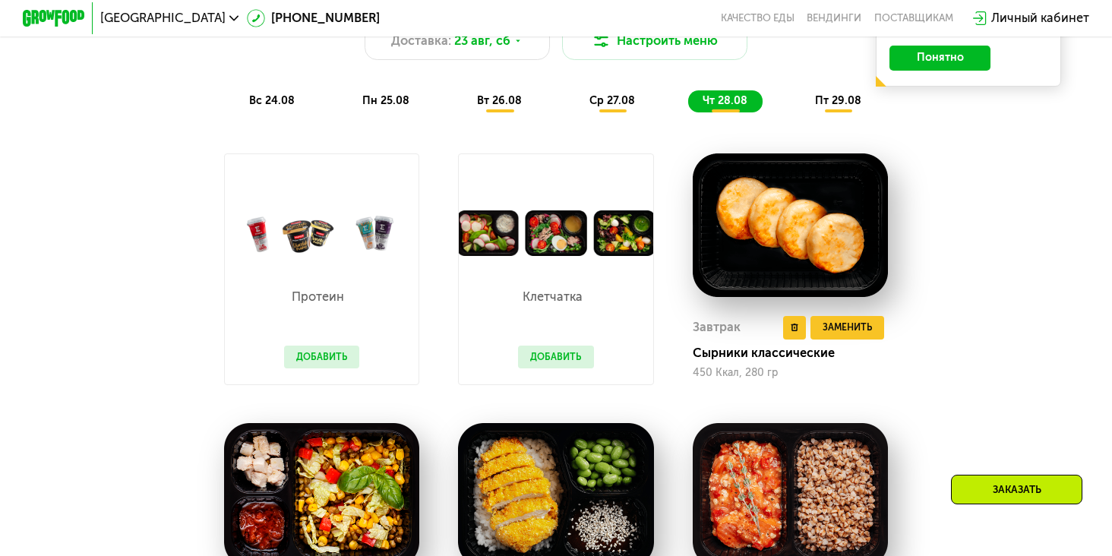
click at [785, 207] on img at bounding box center [791, 225] width 196 height 144
click at [729, 329] on div "Завтрак" at bounding box center [717, 328] width 48 height 24
click at [843, 160] on img at bounding box center [791, 225] width 196 height 144
click at [818, 97] on span "пт 29.08" at bounding box center [838, 100] width 46 height 13
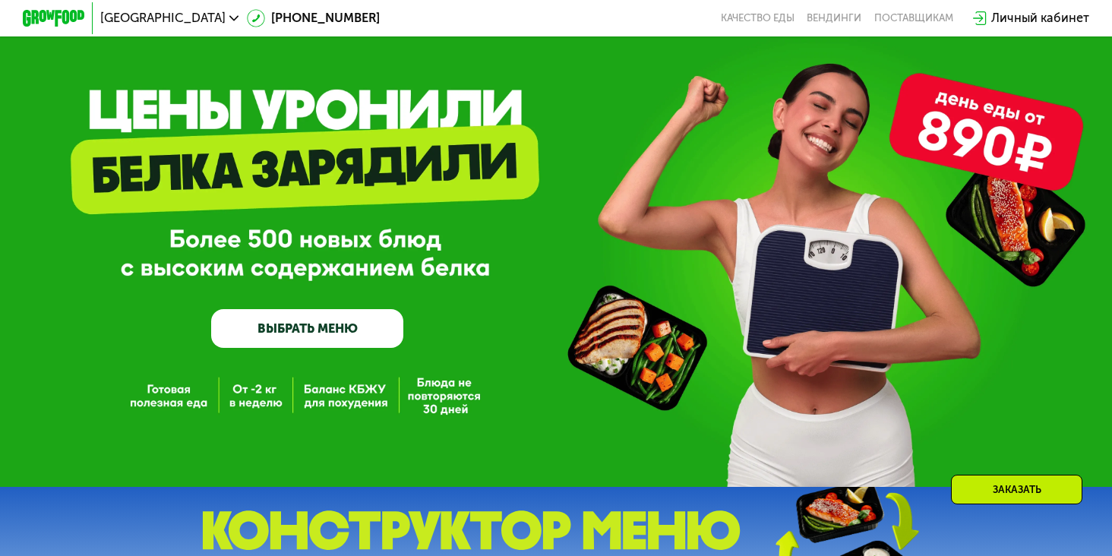
scroll to position [0, 0]
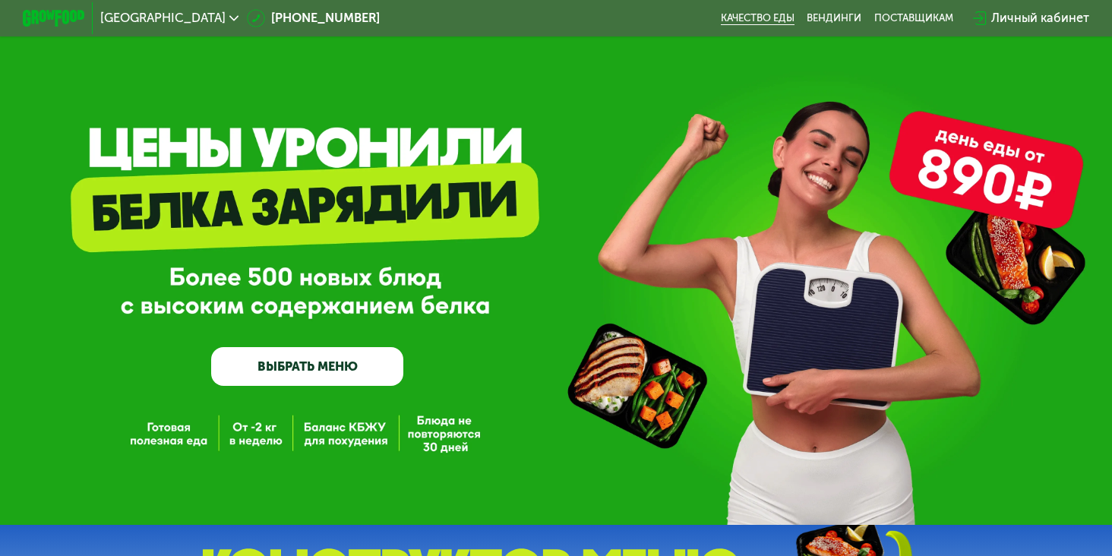
click at [742, 12] on link "Качество еды" at bounding box center [758, 18] width 74 height 12
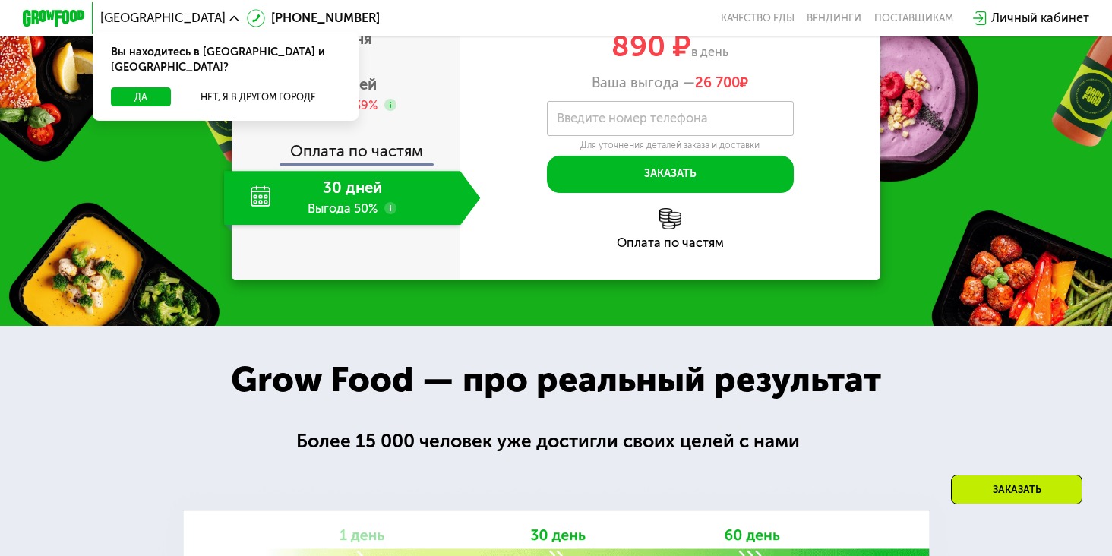
scroll to position [1524, 0]
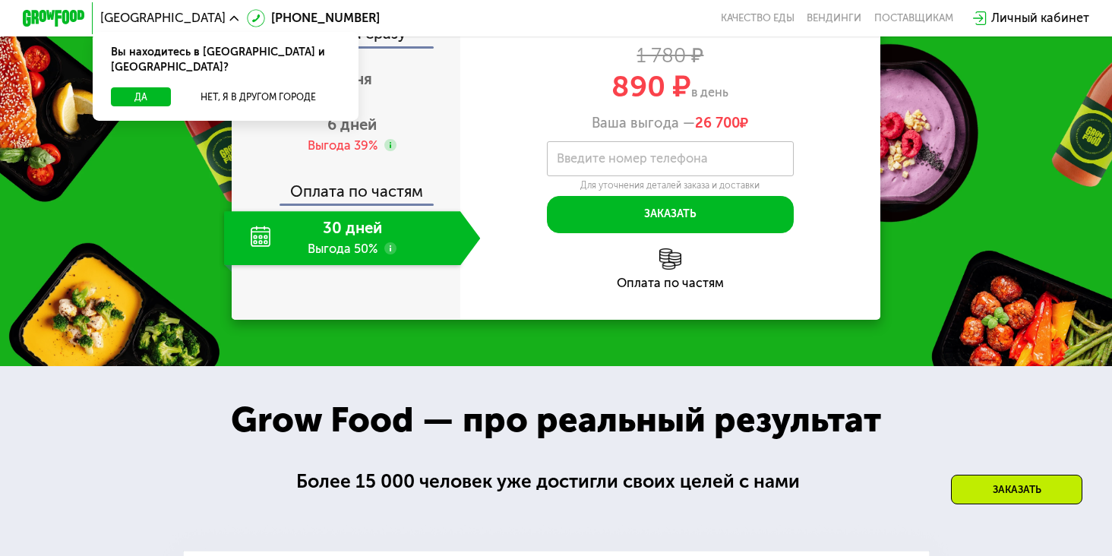
click at [544, 102] on div "890 ₽ в день" at bounding box center [670, 87] width 420 height 30
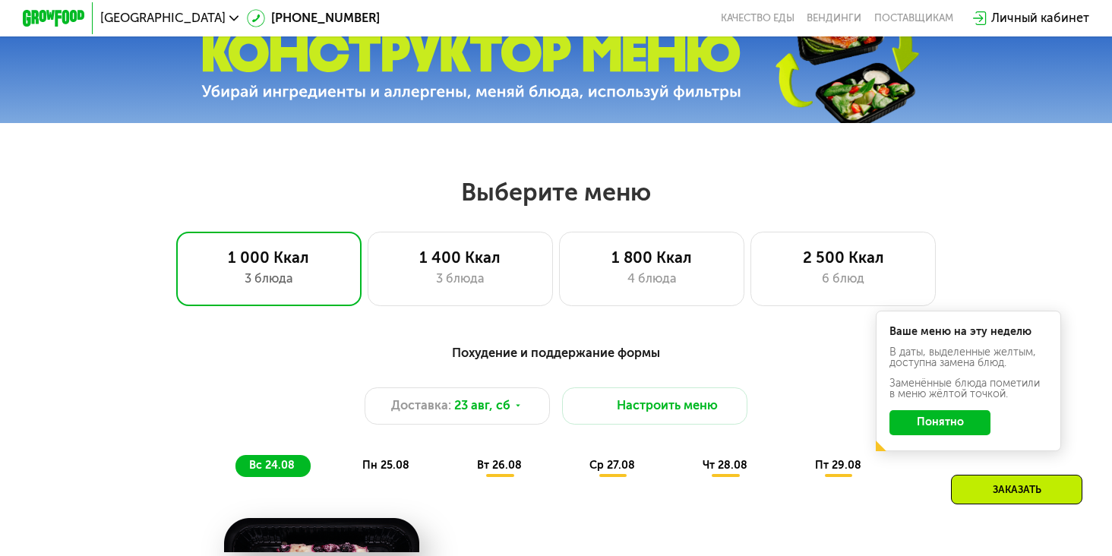
scroll to position [514, 0]
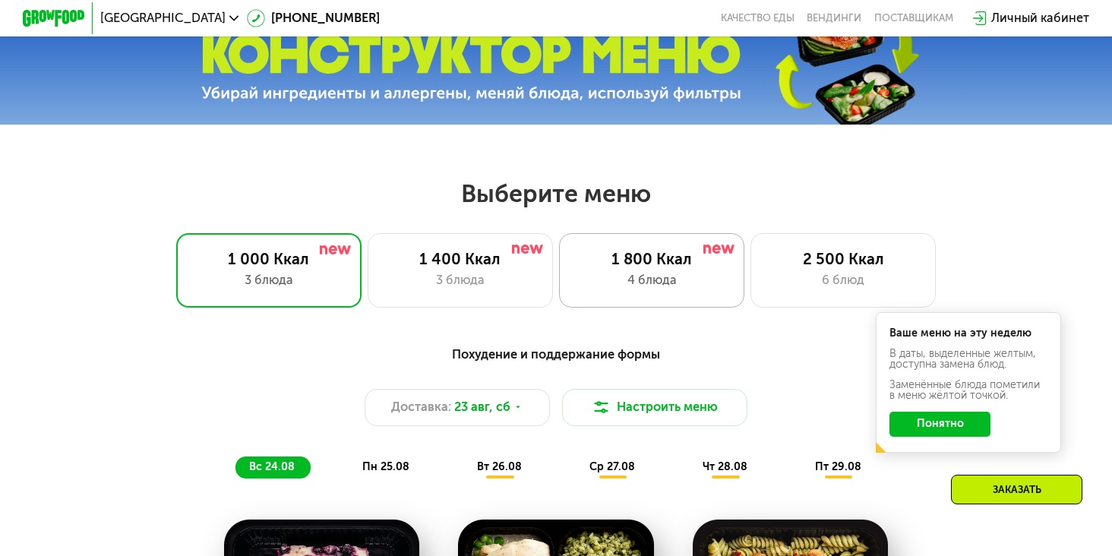
click at [667, 290] on div "4 блюда" at bounding box center [651, 280] width 153 height 18
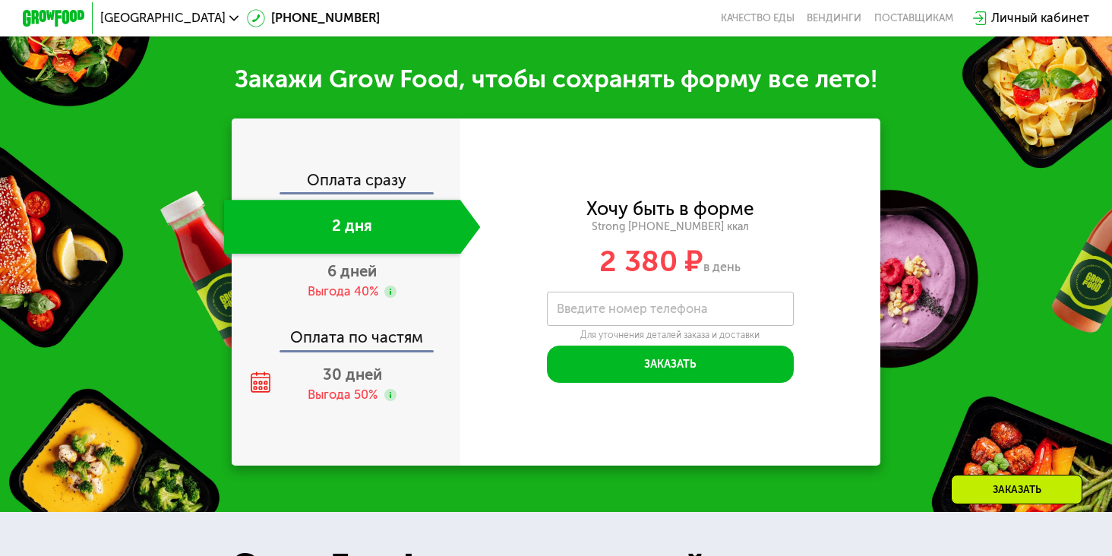
scroll to position [1594, 0]
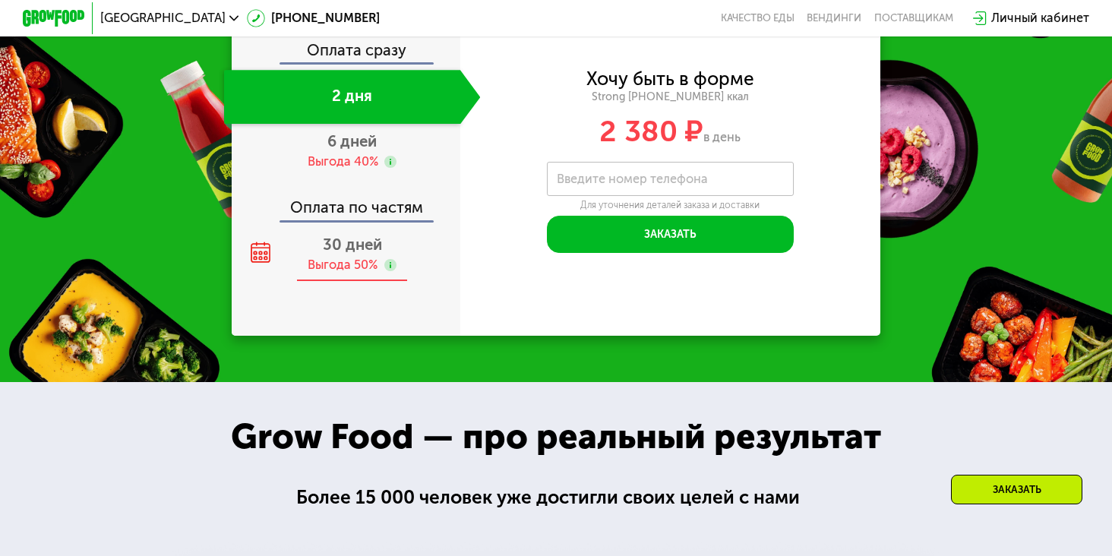
click at [340, 282] on div "30 дней Выгода 50%" at bounding box center [352, 255] width 257 height 54
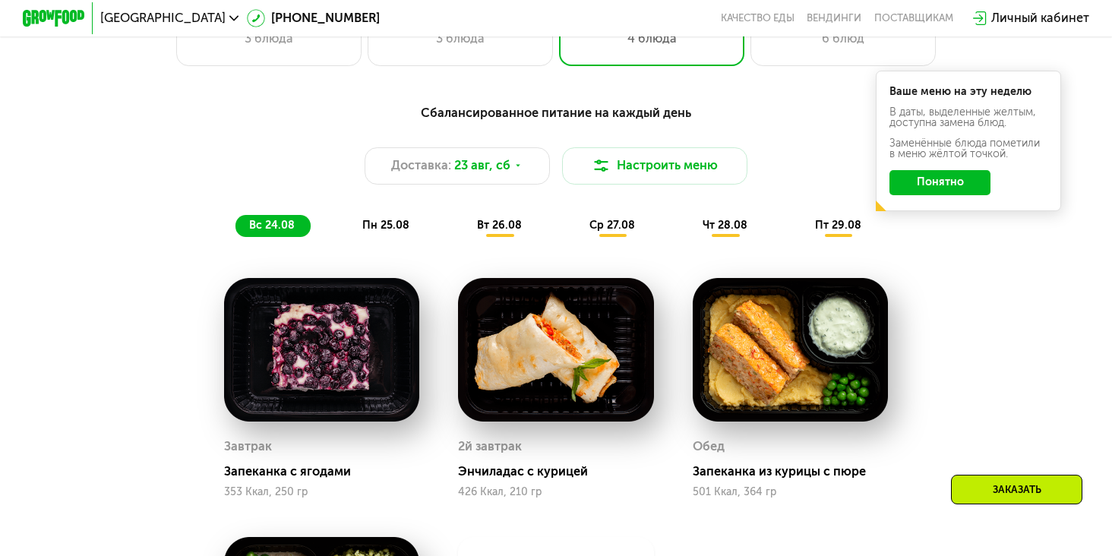
scroll to position [423, 0]
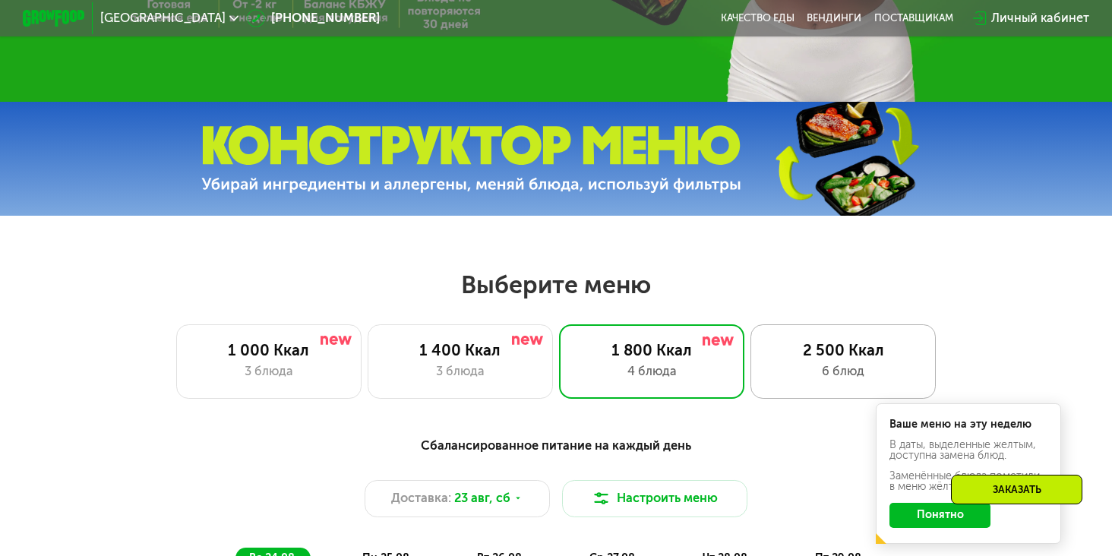
click at [773, 344] on div "2 500 Ккал" at bounding box center [843, 350] width 153 height 18
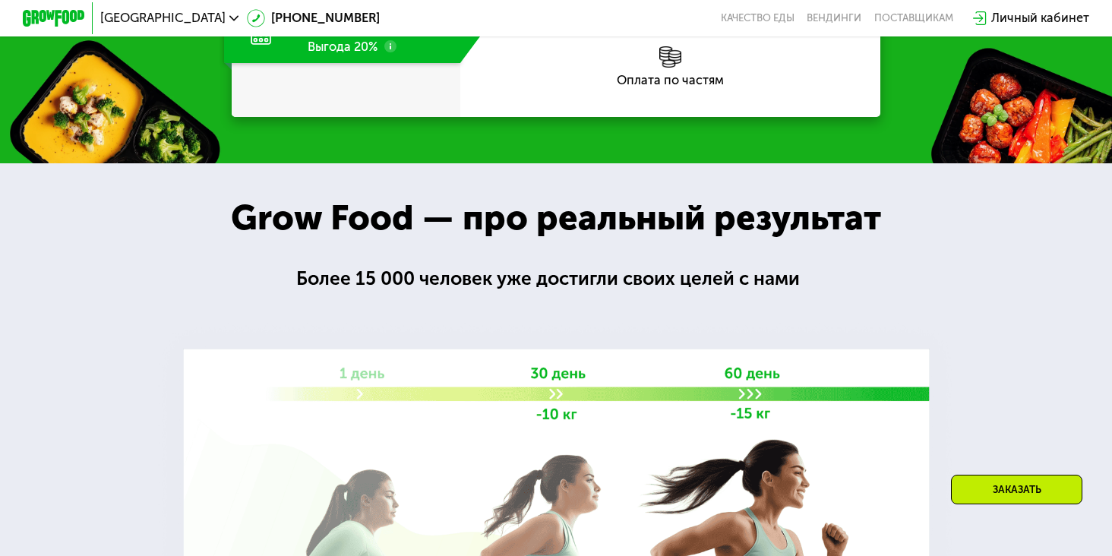
scroll to position [1810, 0]
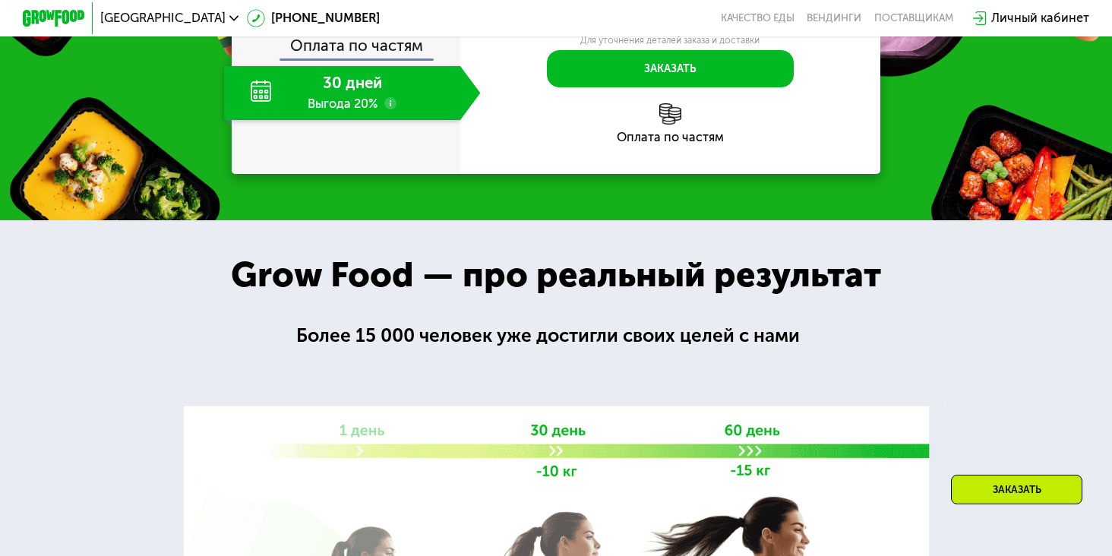
click at [345, 120] on div "30 дней Выгода 20%" at bounding box center [342, 93] width 236 height 54
click at [400, 120] on div "30 дней Выгода 20%" at bounding box center [342, 93] width 236 height 54
